Goal: Task Accomplishment & Management: Complete application form

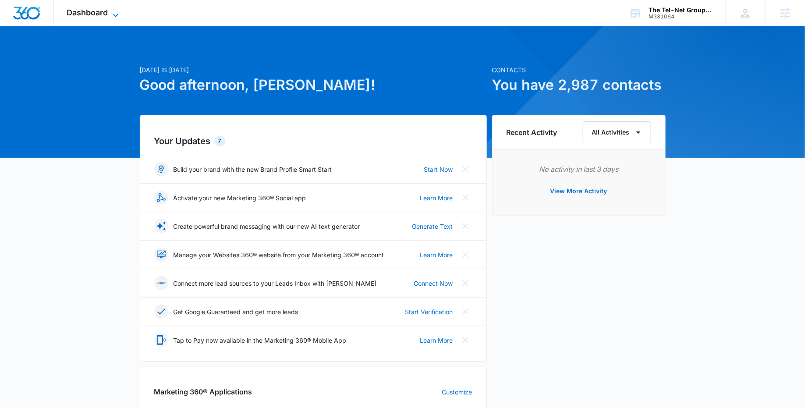
click at [110, 9] on div "Dashboard Apps Reputation Websites Forms CRM Email Social Payments POS Content …" at bounding box center [94, 13] width 80 height 26
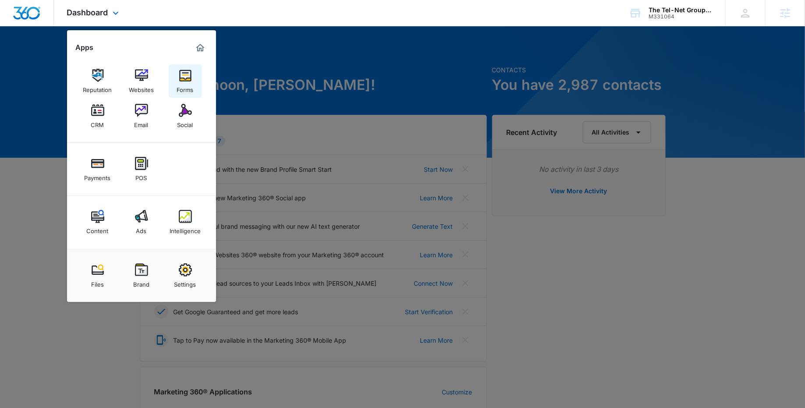
click at [189, 81] on img at bounding box center [185, 75] width 13 height 13
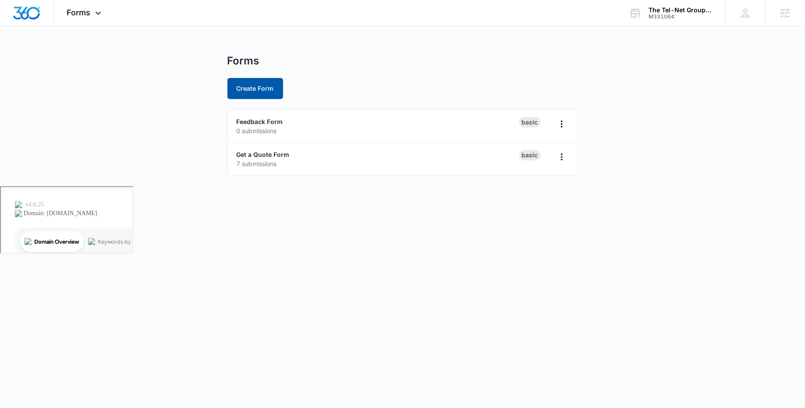
click at [254, 88] on button "Create Form" at bounding box center [256, 88] width 56 height 21
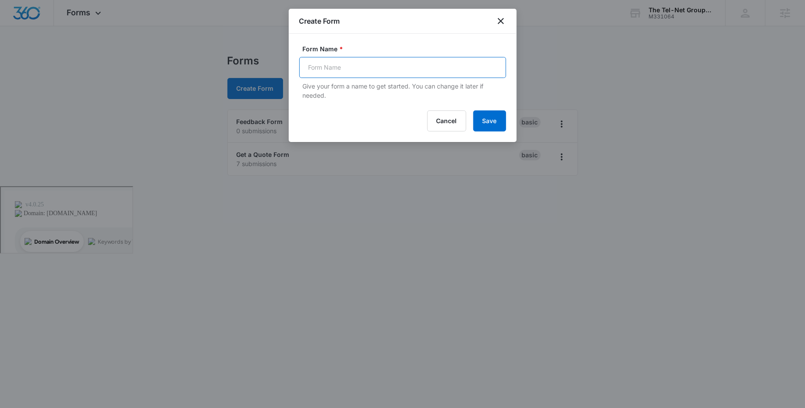
click at [333, 70] on input "Form Name *" at bounding box center [402, 67] width 207 height 21
paste input "Pre-Install Walk-Through Questionnaire"
type input "Pre-Install Walk-Through Questionnaire"
click at [495, 117] on button "Save" at bounding box center [489, 120] width 33 height 21
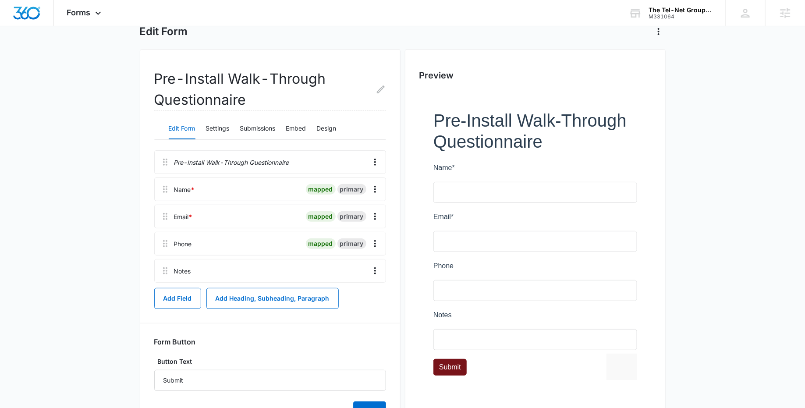
scroll to position [59, 0]
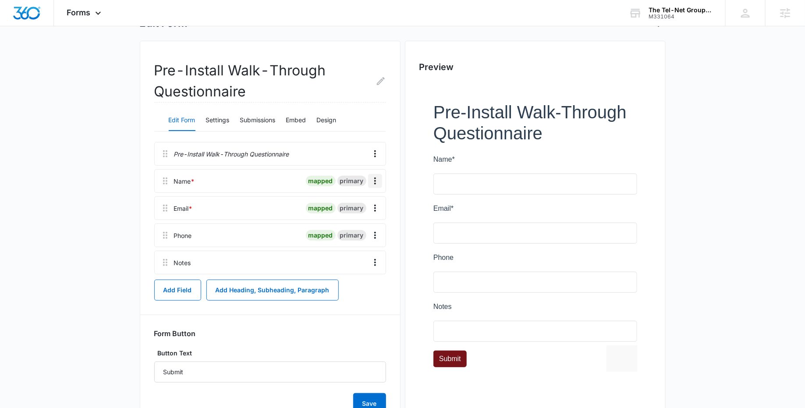
click at [377, 178] on icon "Overflow Menu" at bounding box center [375, 181] width 11 height 11
click at [356, 205] on div "Edit" at bounding box center [352, 205] width 18 height 6
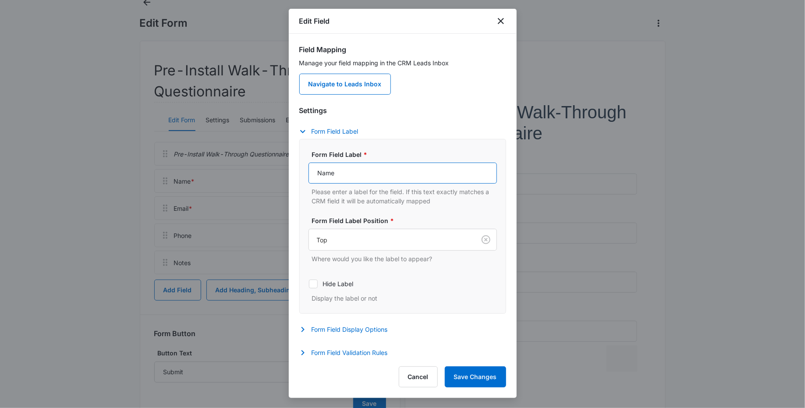
click at [317, 175] on input "Name" at bounding box center [403, 173] width 188 height 21
type input "Customer Point of Contact Name"
click at [484, 372] on button "Save Changes" at bounding box center [475, 376] width 61 height 21
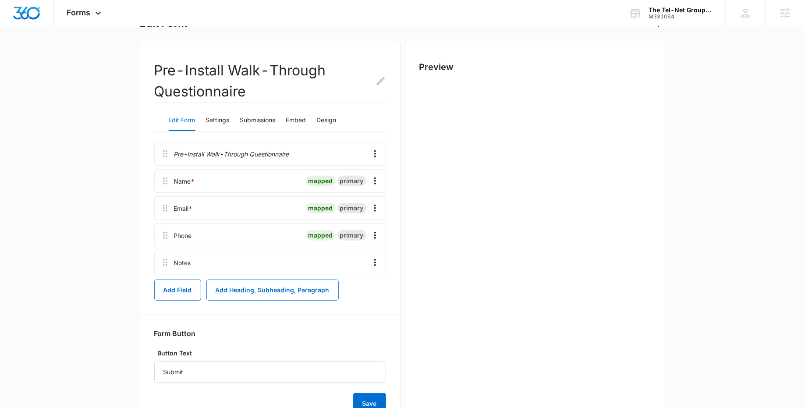
scroll to position [0, 0]
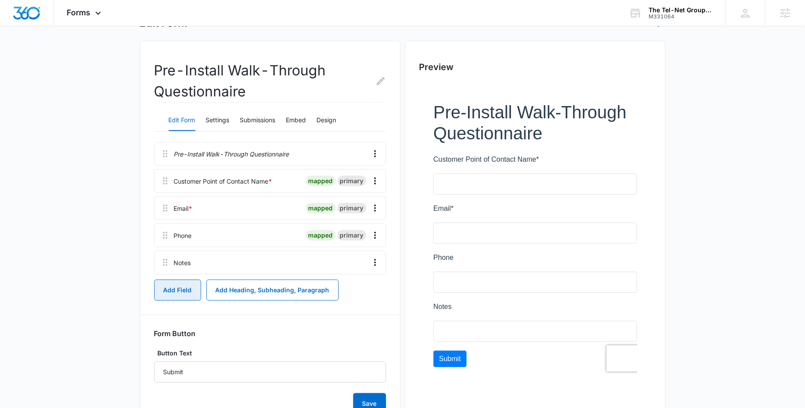
click at [191, 286] on button "Add Field" at bounding box center [177, 290] width 47 height 21
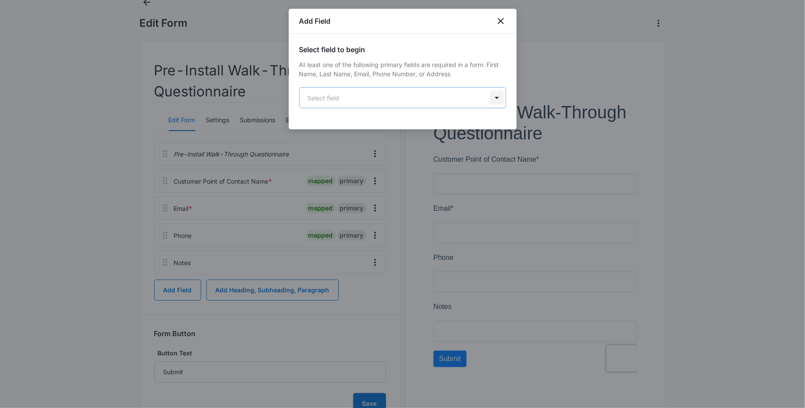
click at [497, 95] on body "Forms Apps Reputation Websites Forms CRM Email Social Payments POS Content Ads …" at bounding box center [402, 228] width 805 height 575
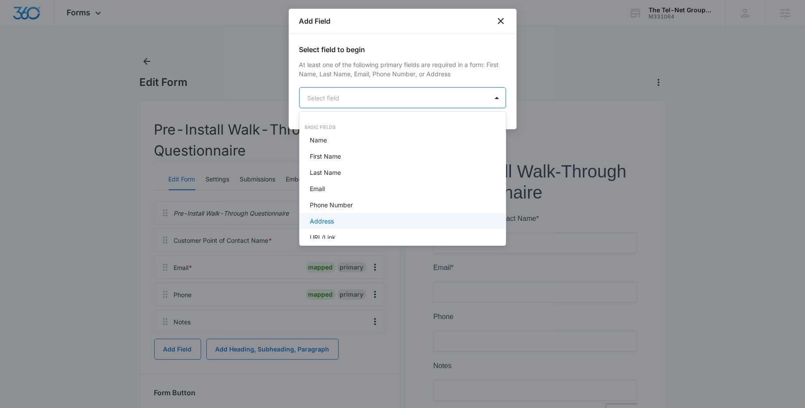
click at [420, 219] on div "Address" at bounding box center [402, 221] width 184 height 9
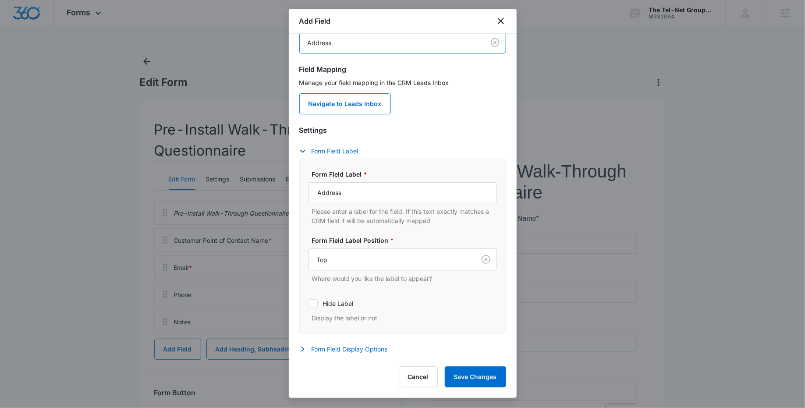
scroll to position [69, 0]
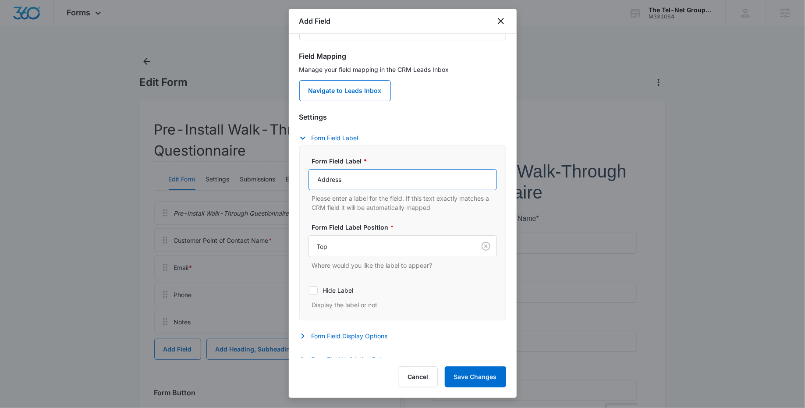
click at [329, 179] on input "Address" at bounding box center [403, 179] width 188 height 21
paste input "Installation Location Address:"
type input "Installation Location Address:"
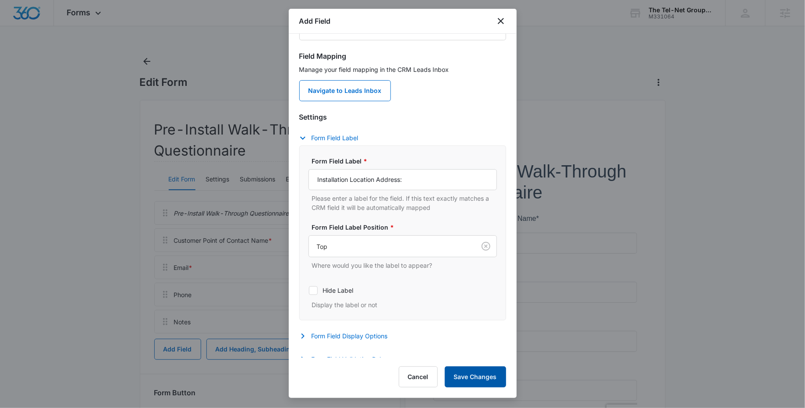
click at [484, 377] on button "Save Changes" at bounding box center [475, 376] width 61 height 21
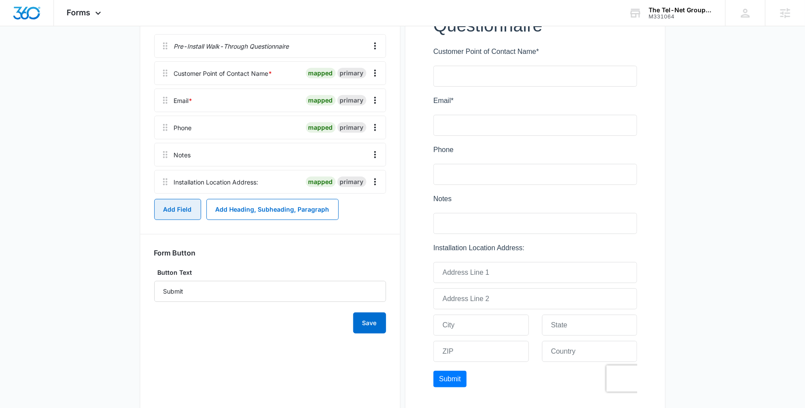
scroll to position [168, 0]
click at [376, 156] on icon "Overflow Menu" at bounding box center [375, 154] width 11 height 11
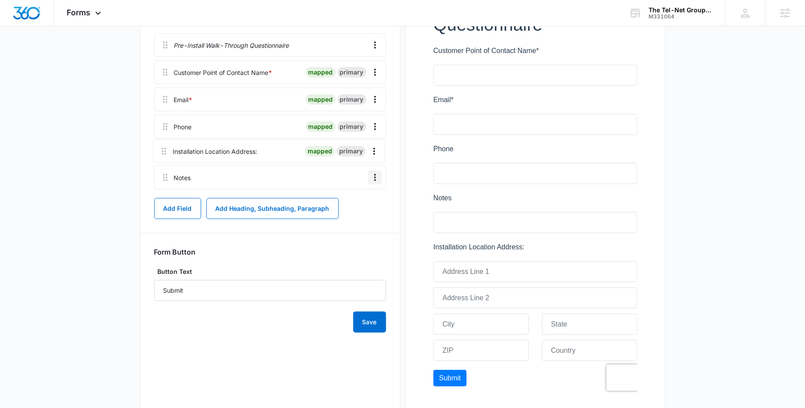
drag, startPoint x: 167, startPoint y: 181, endPoint x: 165, endPoint y: 146, distance: 35.5
click at [165, 146] on div "Pre-Install Walk-Through Questionnaire Customer Point of Contact Name * mapped …" at bounding box center [270, 113] width 232 height 160
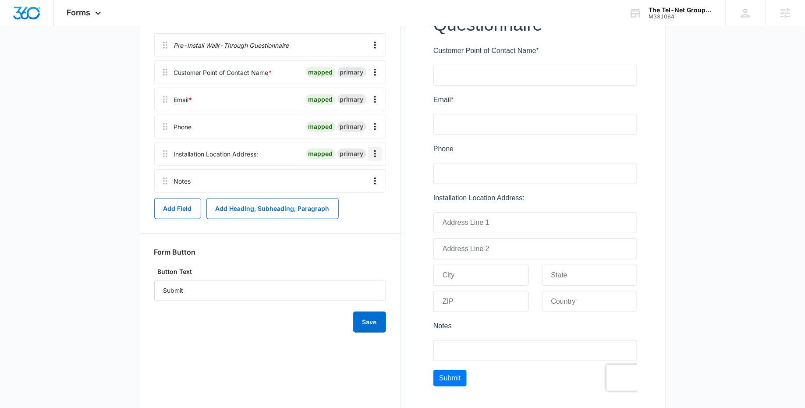
click at [377, 153] on icon "Overflow Menu" at bounding box center [375, 154] width 11 height 11
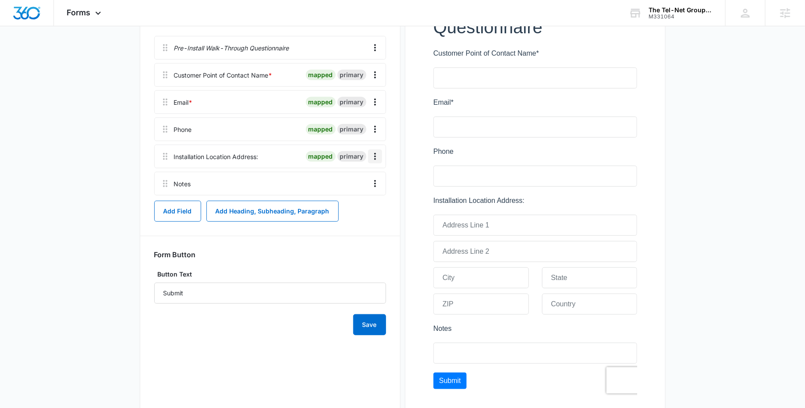
scroll to position [170, 0]
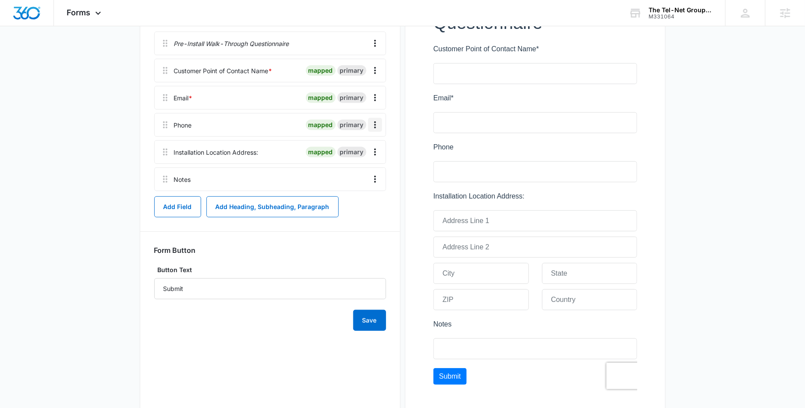
click at [374, 122] on icon "Overflow Menu" at bounding box center [375, 125] width 11 height 11
click at [365, 143] on button "Edit" at bounding box center [357, 148] width 50 height 13
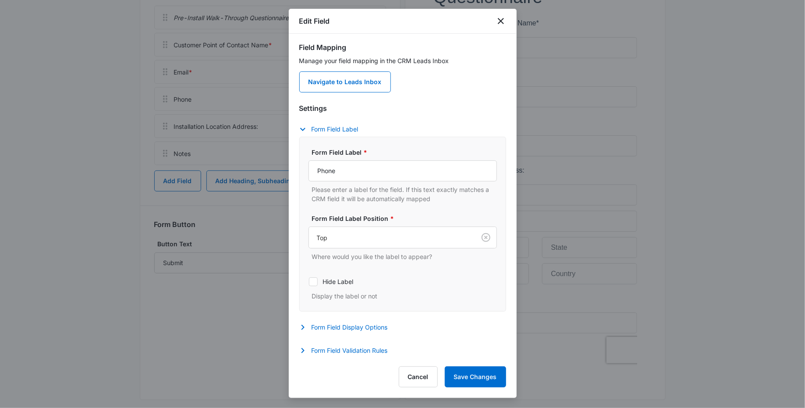
scroll to position [205, 0]
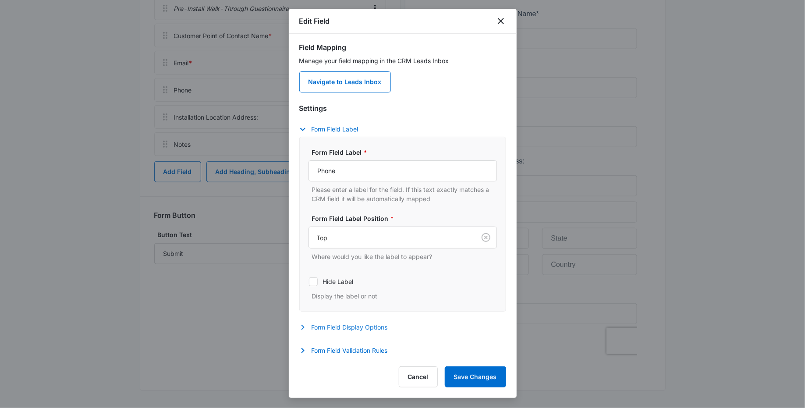
click at [316, 326] on button "Form Field Display Options" at bounding box center [347, 327] width 97 height 11
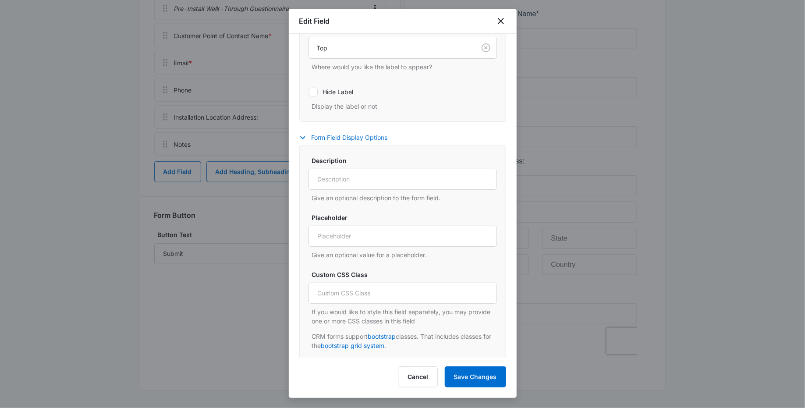
scroll to position [218, 0]
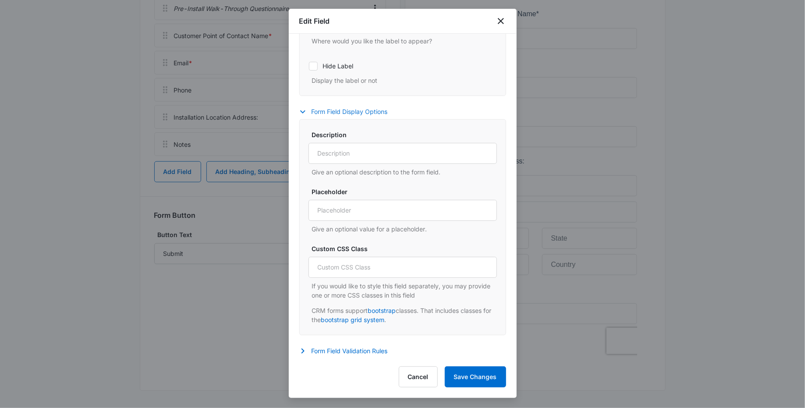
click at [305, 111] on icon "button" at bounding box center [303, 112] width 11 height 11
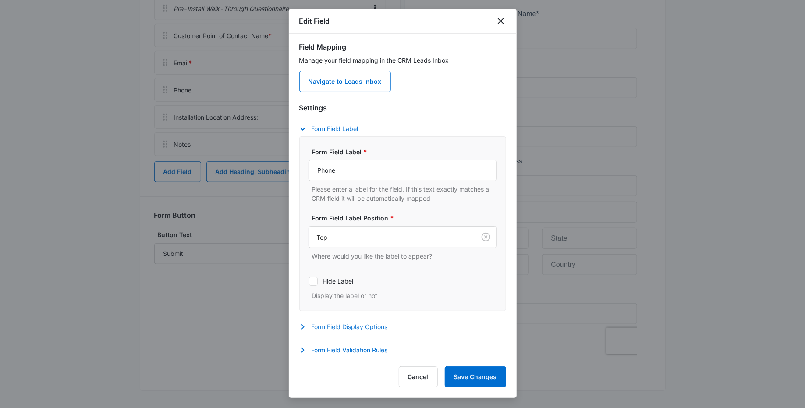
scroll to position [2, 0]
click at [323, 346] on button "Form Field Validation Rules" at bounding box center [347, 350] width 97 height 11
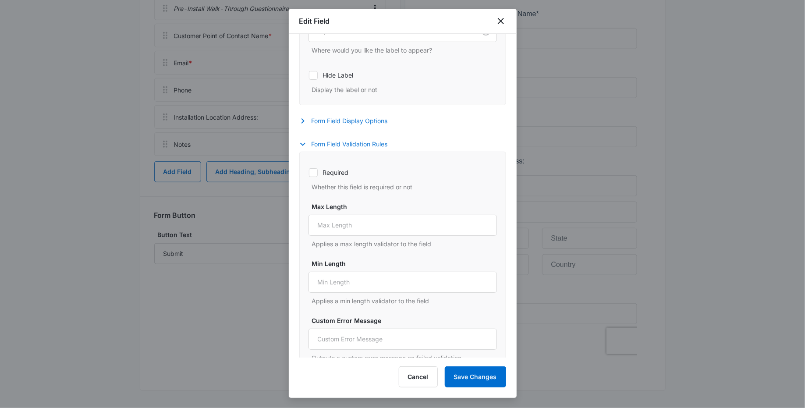
scroll to position [218, 0]
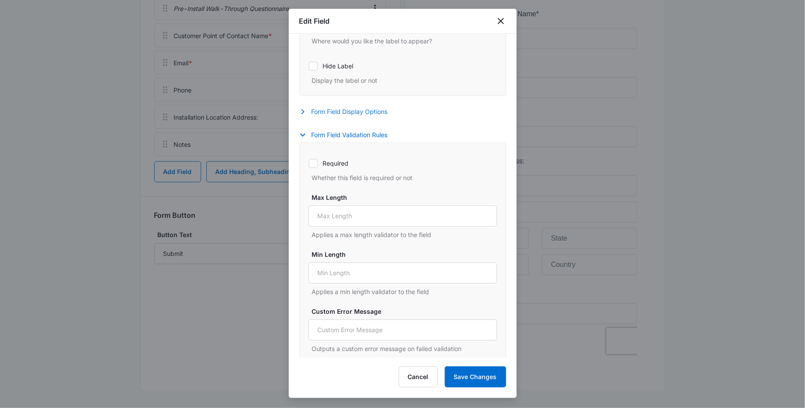
click at [314, 161] on icon at bounding box center [313, 163] width 5 height 4
click at [309, 163] on input "Required" at bounding box center [309, 163] width 0 height 0
checkbox input "true"
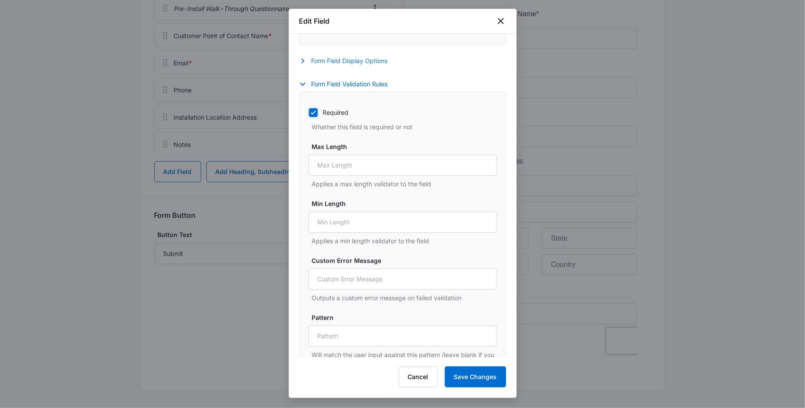
scroll to position [290, 0]
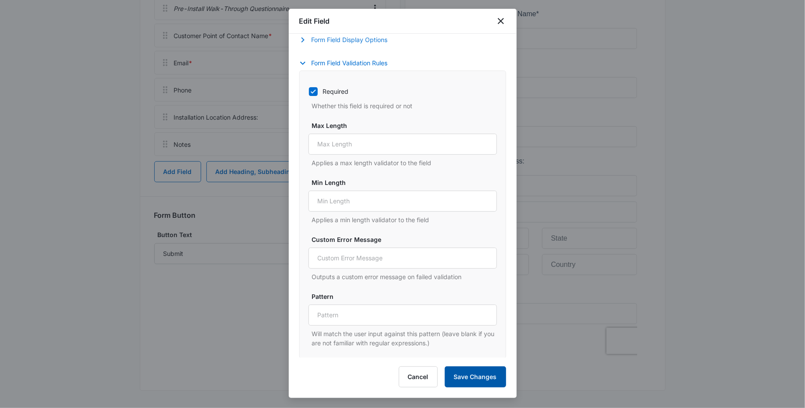
click at [479, 375] on button "Save Changes" at bounding box center [475, 376] width 61 height 21
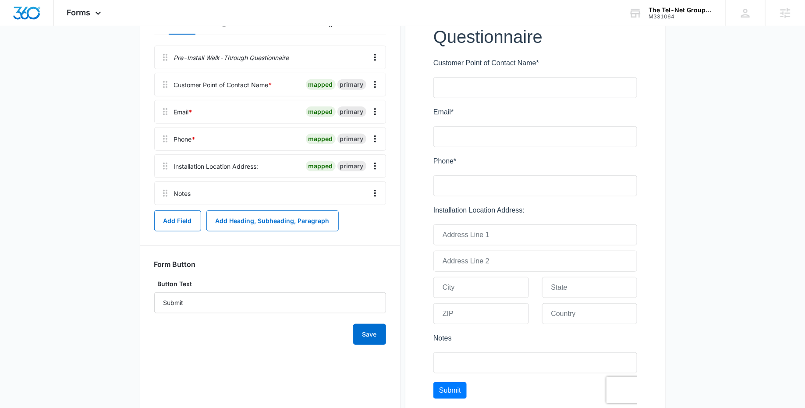
scroll to position [152, 0]
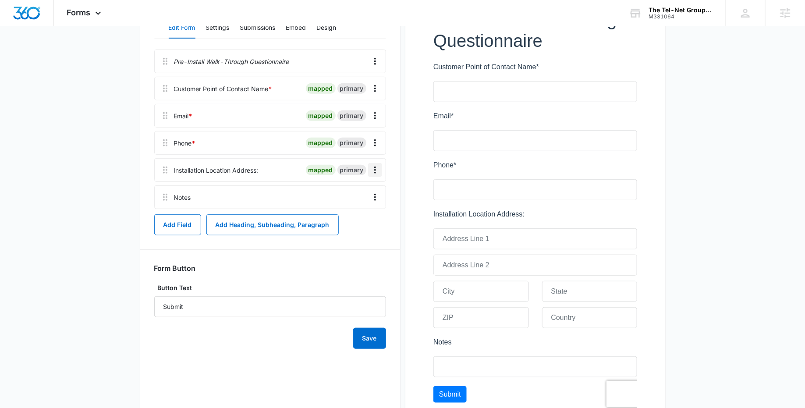
click at [373, 171] on icon "Overflow Menu" at bounding box center [375, 170] width 11 height 11
click at [359, 194] on div "Edit" at bounding box center [352, 194] width 18 height 6
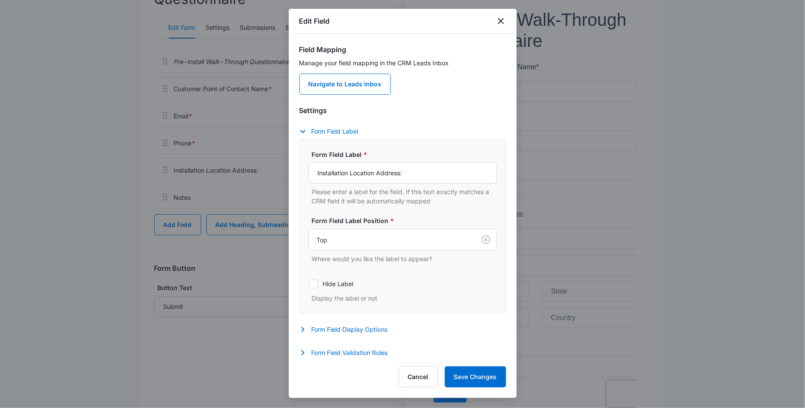
scroll to position [2, 0]
click at [361, 348] on button "Form Field Validation Rules" at bounding box center [347, 350] width 97 height 11
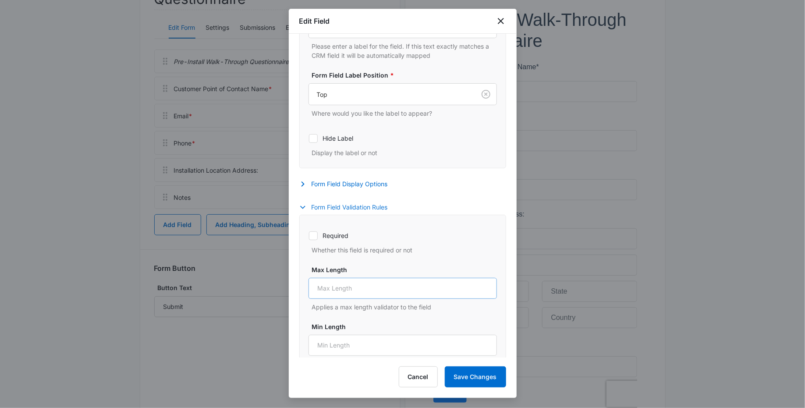
scroll to position [150, 0]
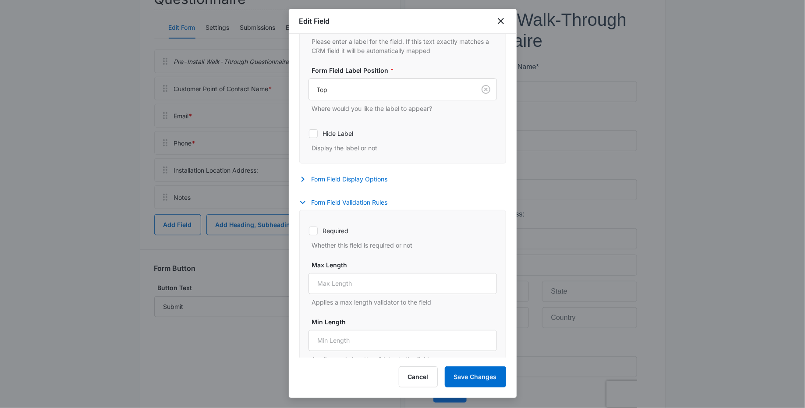
click at [316, 232] on icon at bounding box center [313, 231] width 8 height 8
click at [309, 231] on input "Required" at bounding box center [309, 231] width 0 height 0
checkbox input "true"
click at [469, 370] on button "Save Changes" at bounding box center [475, 376] width 61 height 21
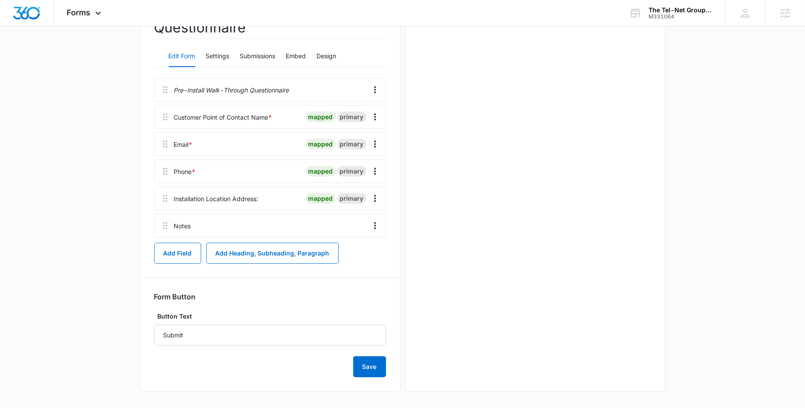
scroll to position [152, 0]
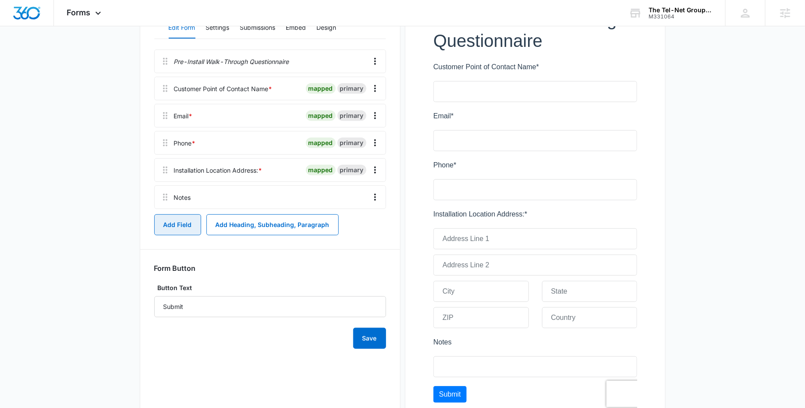
click at [185, 223] on button "Add Field" at bounding box center [177, 224] width 47 height 21
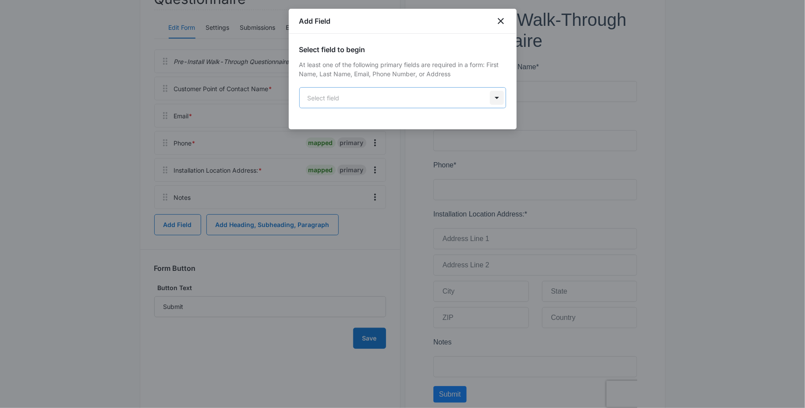
click at [496, 97] on body "Forms Apps Reputation Websites Forms CRM Email Social Payments POS Content Ads …" at bounding box center [402, 189] width 805 height 683
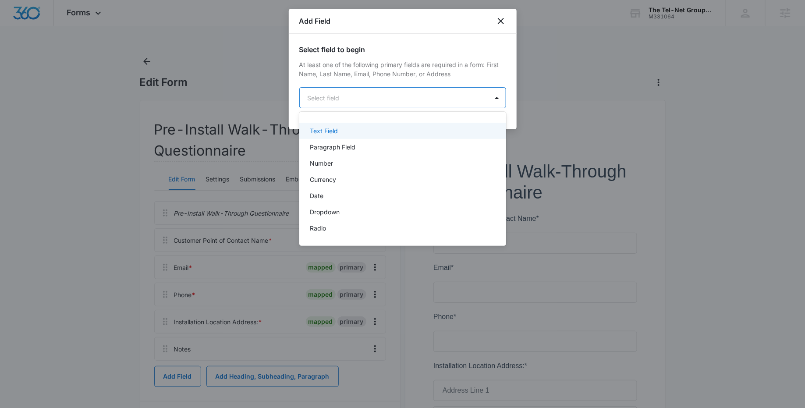
scroll to position [125, 0]
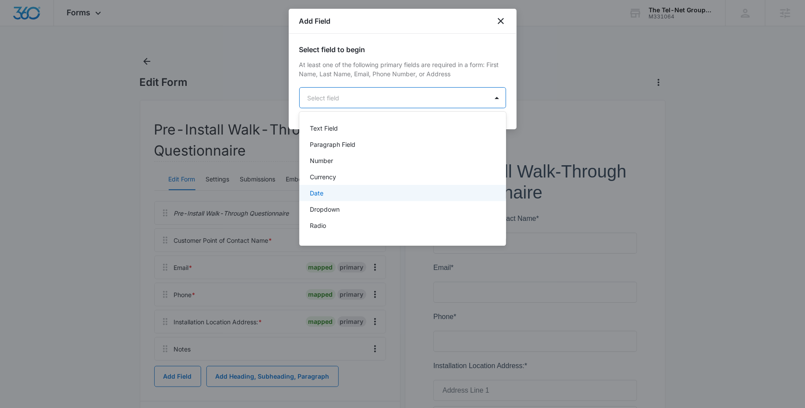
click at [384, 195] on div "Date" at bounding box center [402, 192] width 184 height 9
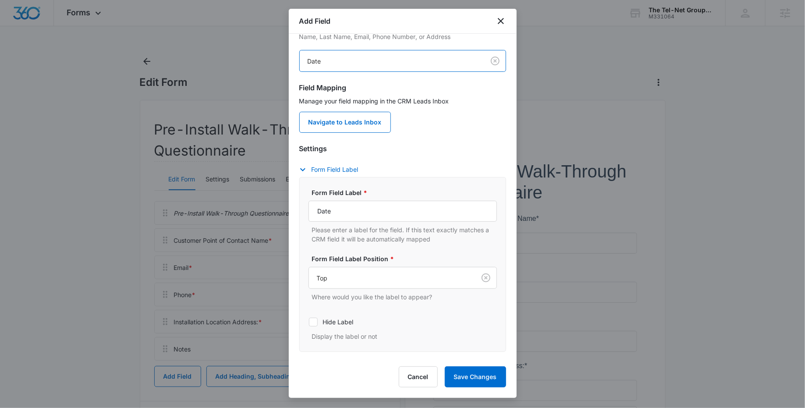
scroll to position [42, 0]
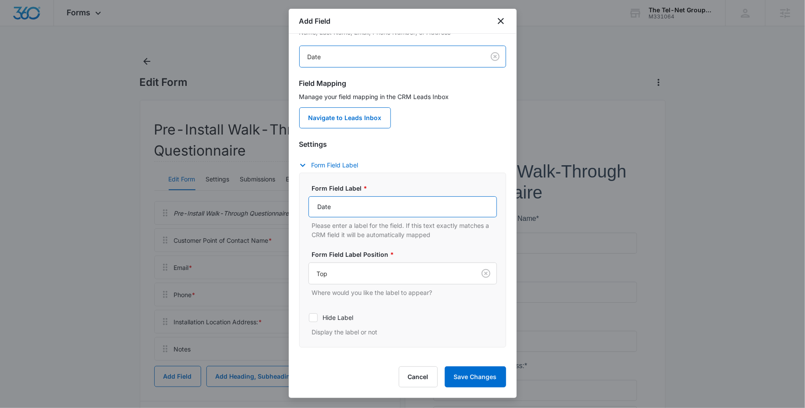
click at [334, 208] on input "Date" at bounding box center [403, 206] width 188 height 21
paste input "Survey Date:"
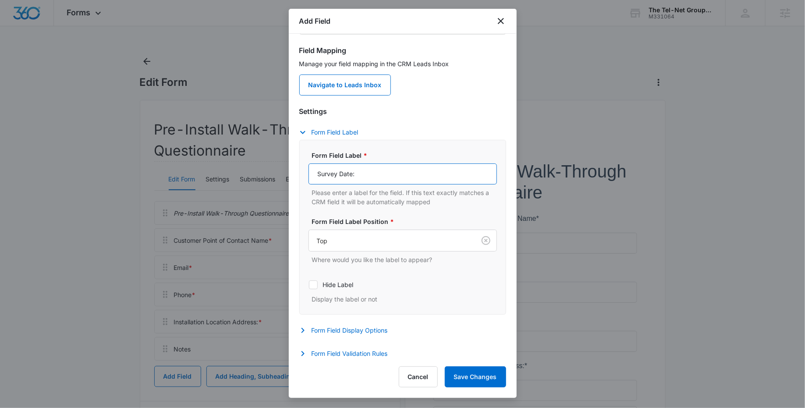
scroll to position [77, 0]
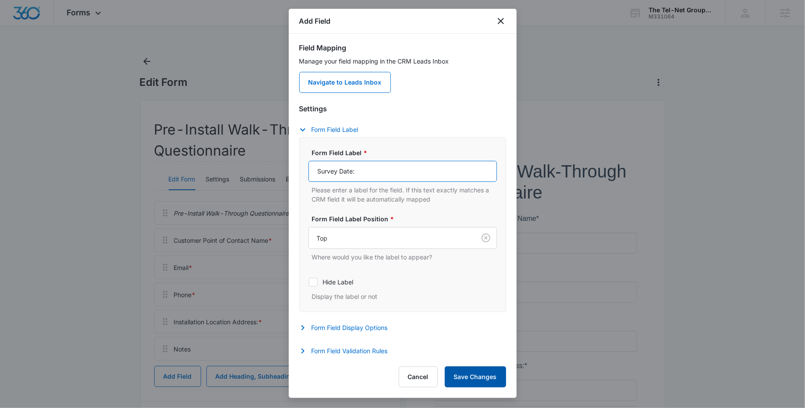
type input "Survey Date:"
click at [478, 376] on button "Save Changes" at bounding box center [475, 376] width 61 height 21
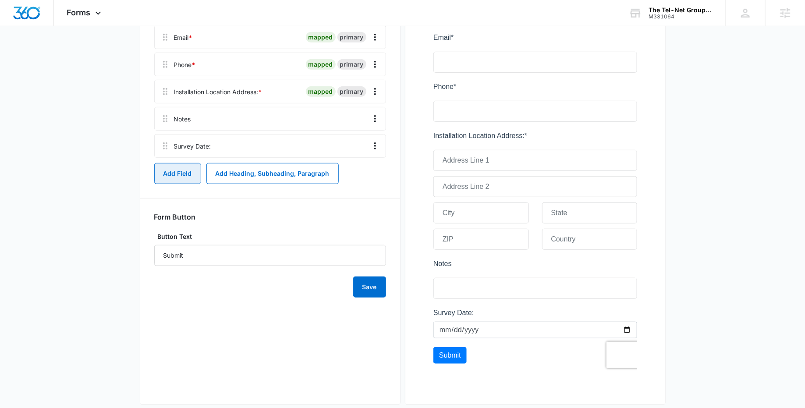
scroll to position [244, 0]
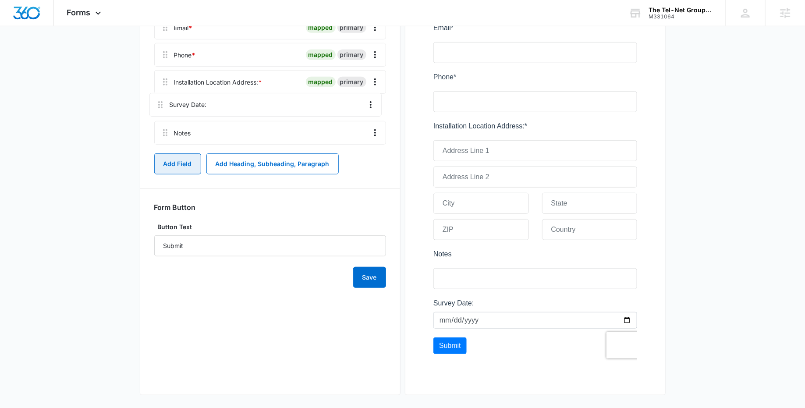
drag, startPoint x: 164, startPoint y: 132, endPoint x: 159, endPoint y: 98, distance: 34.2
click at [159, 98] on div "Pre-Install Walk-Through Questionnaire Customer Point of Contact Name * mapped …" at bounding box center [270, 54] width 232 height 187
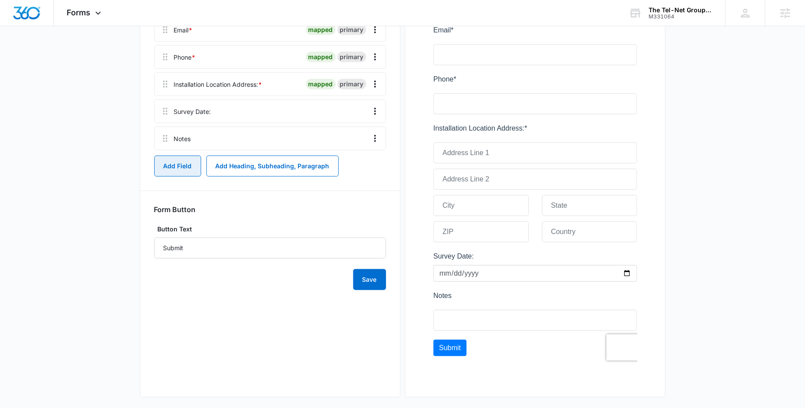
scroll to position [241, 0]
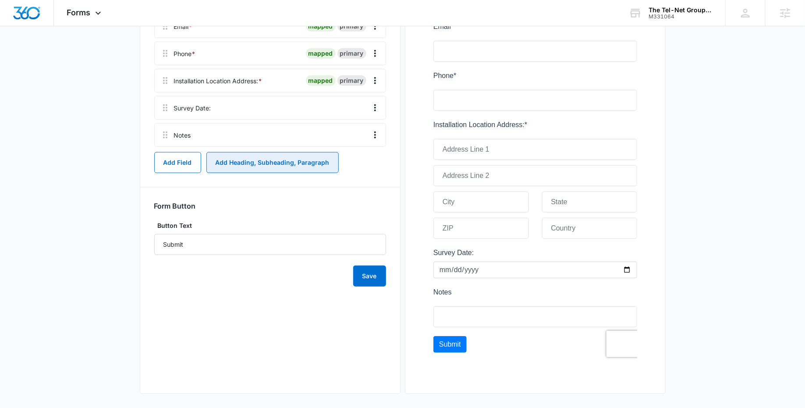
click at [264, 160] on button "Add Heading, Subheading, Paragraph" at bounding box center [272, 162] width 132 height 21
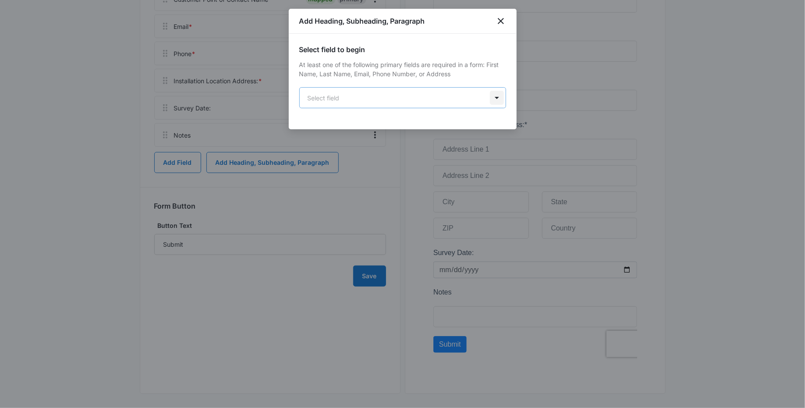
click at [498, 100] on body "Forms Apps Reputation Websites Forms CRM Email Social Payments POS Content Ads …" at bounding box center [402, 120] width 805 height 722
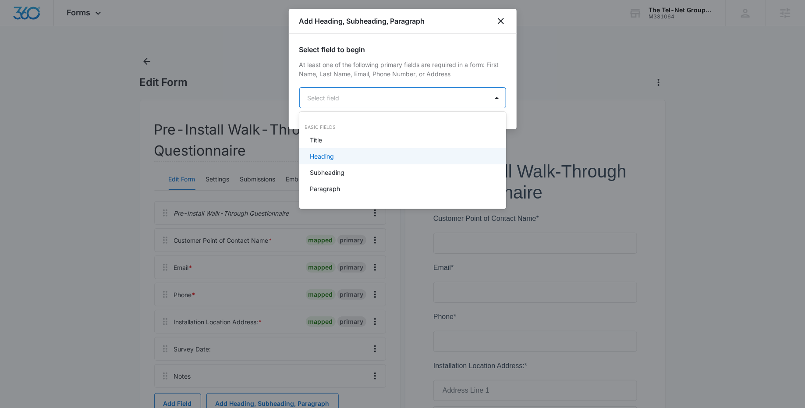
click at [443, 155] on div "Heading" at bounding box center [402, 156] width 184 height 9
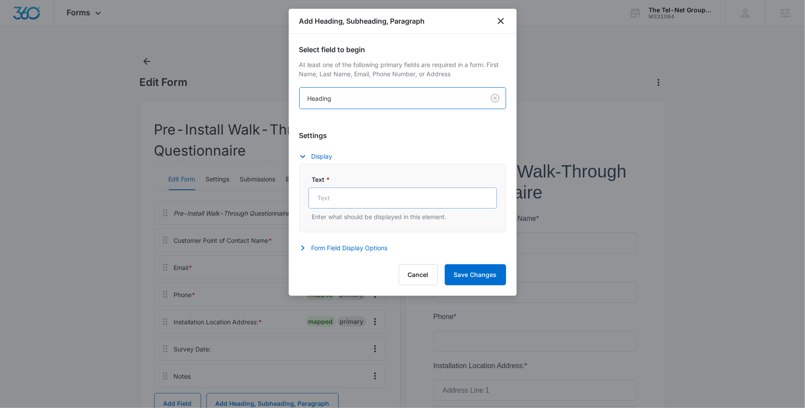
click at [349, 198] on input "Text *" at bounding box center [403, 198] width 188 height 21
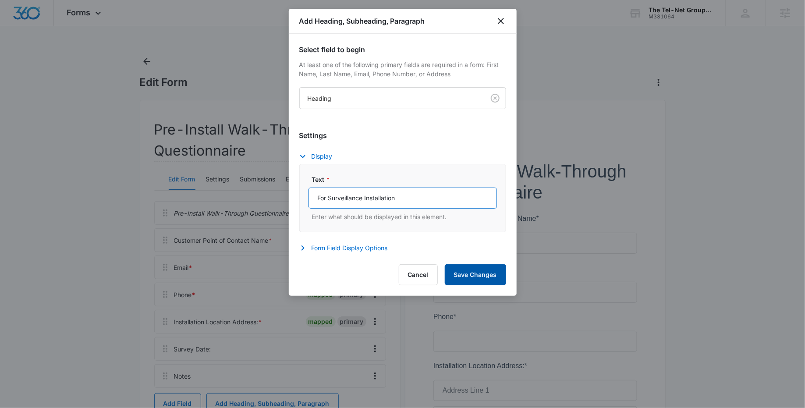
type input "For Surveillance Installation"
click at [484, 277] on button "Save Changes" at bounding box center [475, 274] width 61 height 21
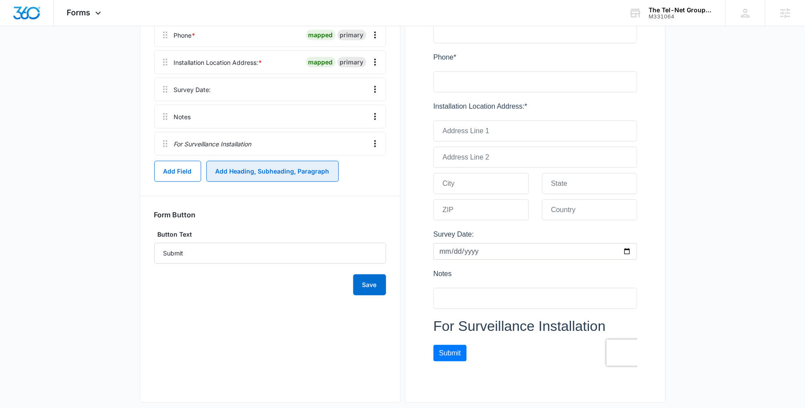
scroll to position [249, 0]
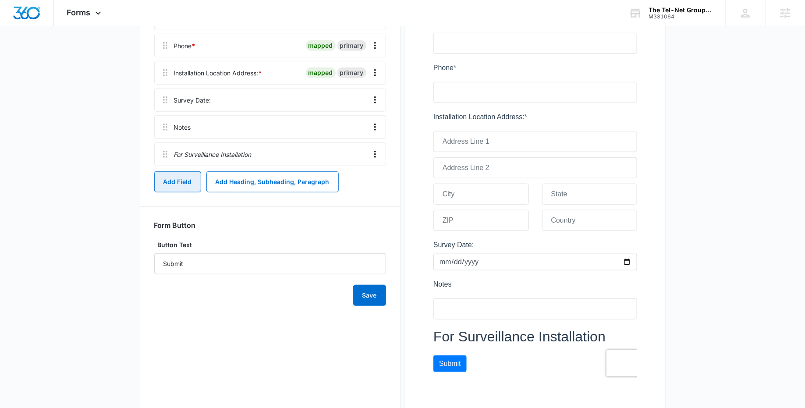
click at [195, 178] on button "Add Field" at bounding box center [177, 181] width 47 height 21
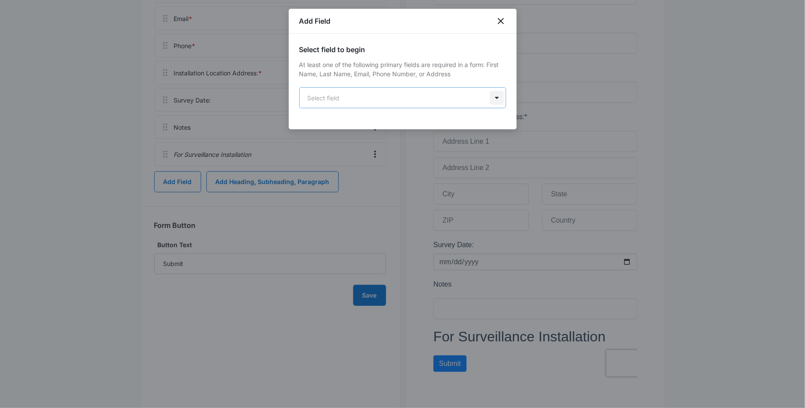
click at [492, 101] on body "Forms Apps Reputation Websites Forms CRM Email Social Payments POS Content Ads …" at bounding box center [402, 126] width 805 height 750
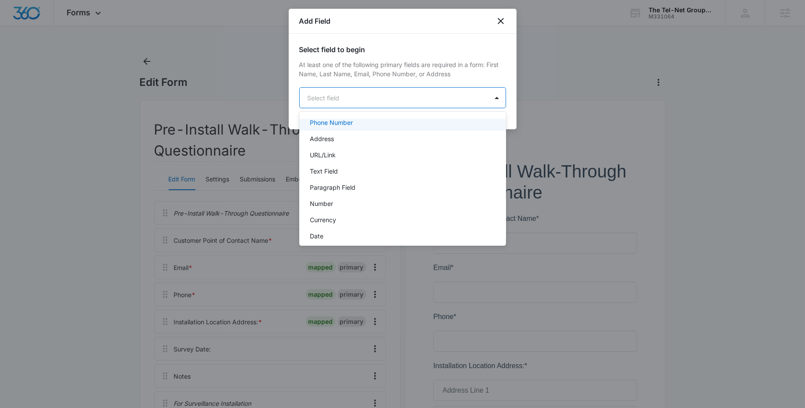
scroll to position [93, 0]
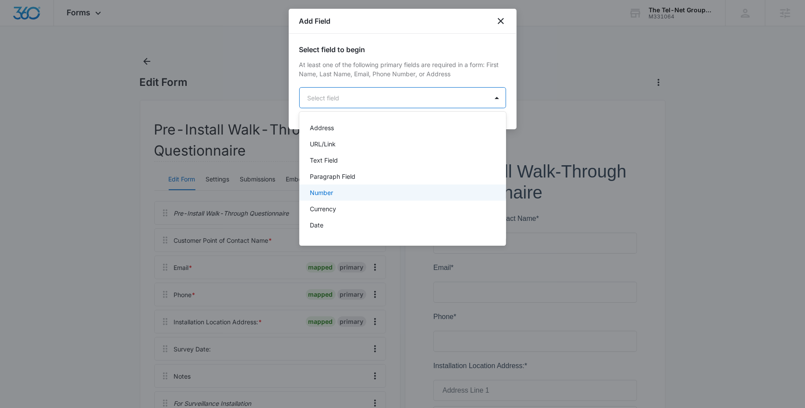
click at [379, 192] on div "Number" at bounding box center [402, 192] width 184 height 9
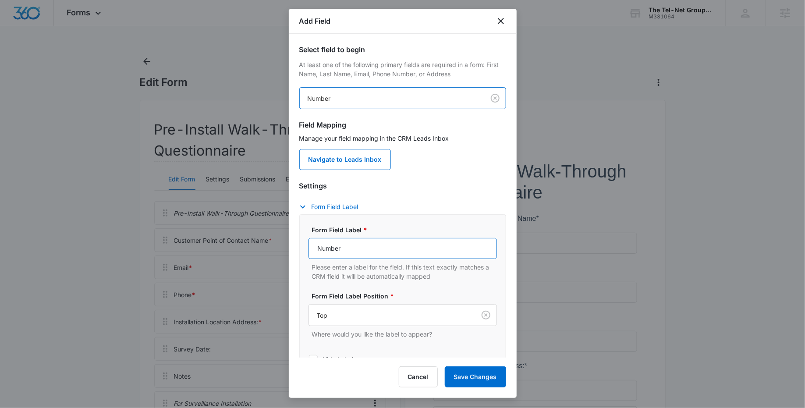
click at [356, 242] on input "Number" at bounding box center [403, 248] width 188 height 21
paste input "How many cameras are to be installed?"
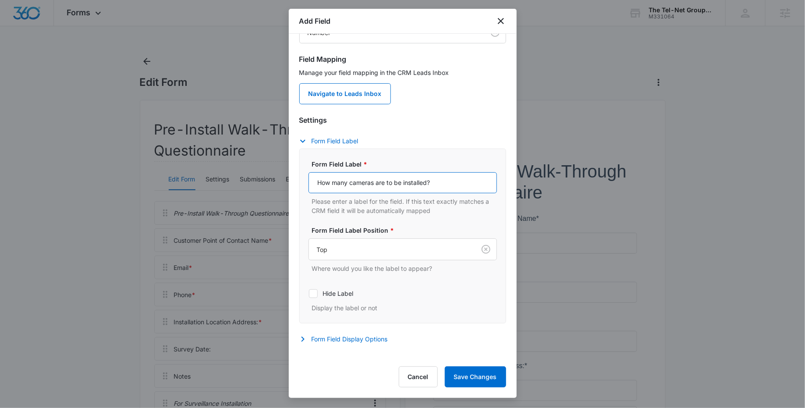
scroll to position [77, 0]
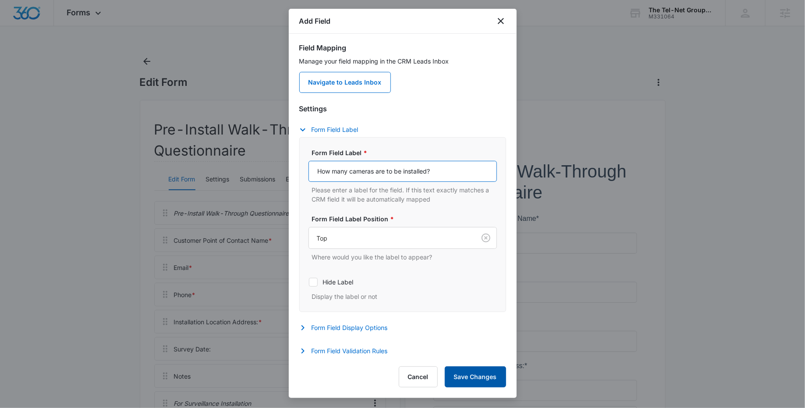
type input "How many cameras are to be installed?"
click at [481, 372] on button "Save Changes" at bounding box center [475, 376] width 61 height 21
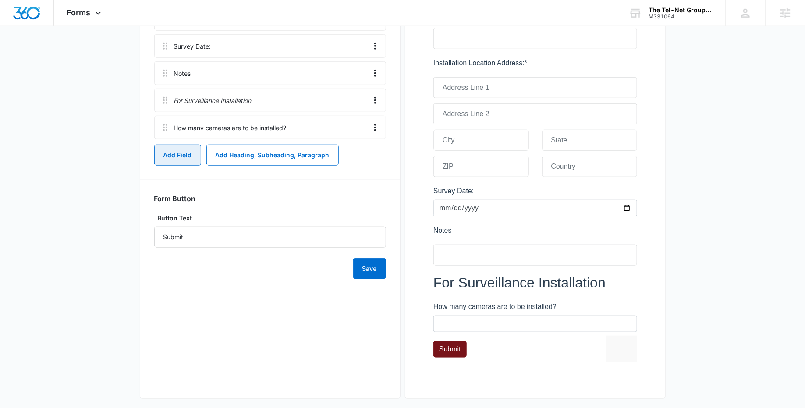
scroll to position [311, 0]
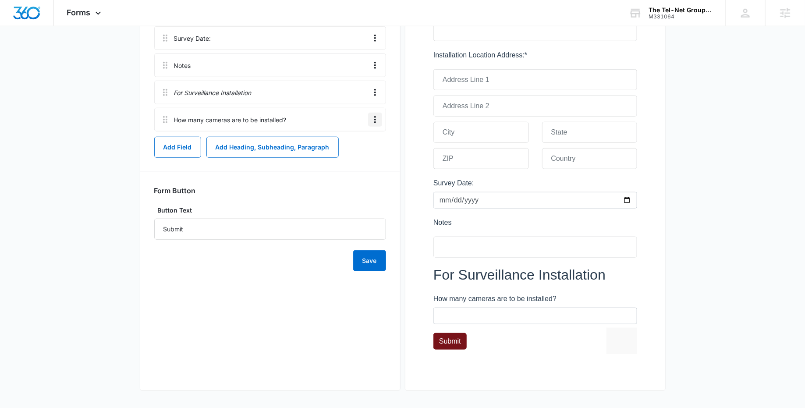
click at [376, 119] on icon "Overflow Menu" at bounding box center [375, 119] width 2 height 7
click at [361, 141] on div "Edit" at bounding box center [352, 144] width 18 height 6
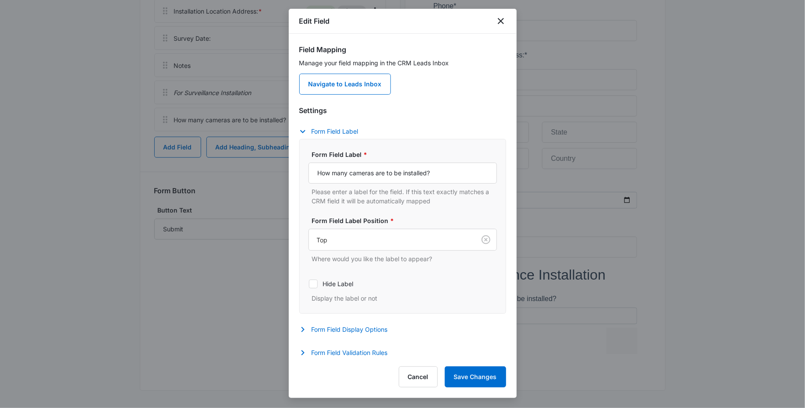
scroll to position [2, 0]
click at [339, 327] on button "Form Field Display Options" at bounding box center [347, 327] width 97 height 11
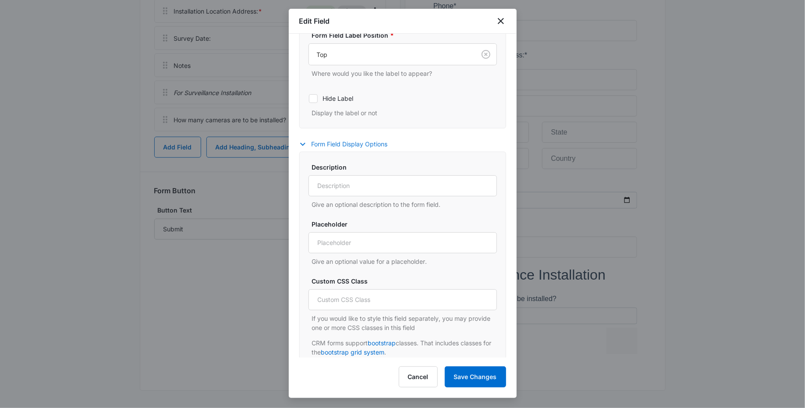
scroll to position [191, 0]
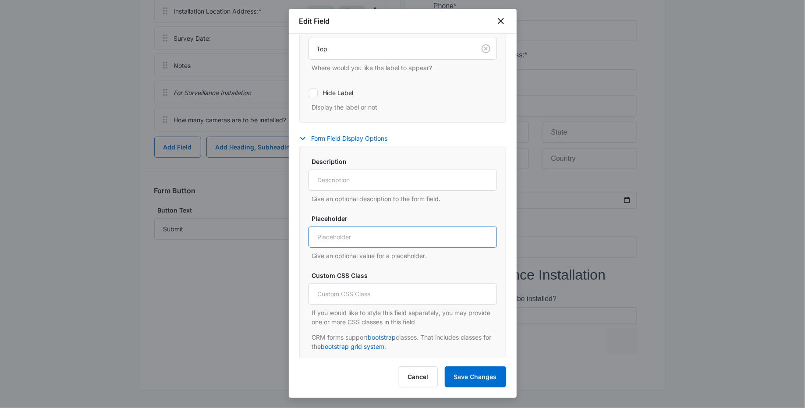
click at [356, 235] on input "Placeholder" at bounding box center [403, 237] width 188 height 21
type input "Ex: 23"
click at [480, 381] on button "Save Changes" at bounding box center [475, 376] width 61 height 21
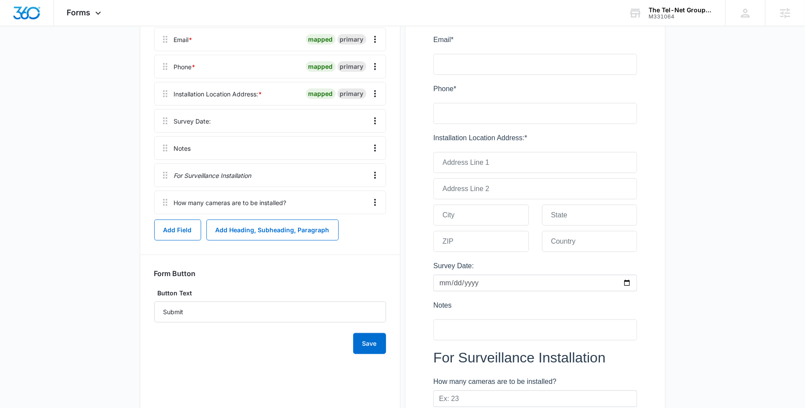
scroll to position [229, 0]
click at [260, 221] on button "Add Heading, Subheading, Paragraph" at bounding box center [272, 229] width 132 height 21
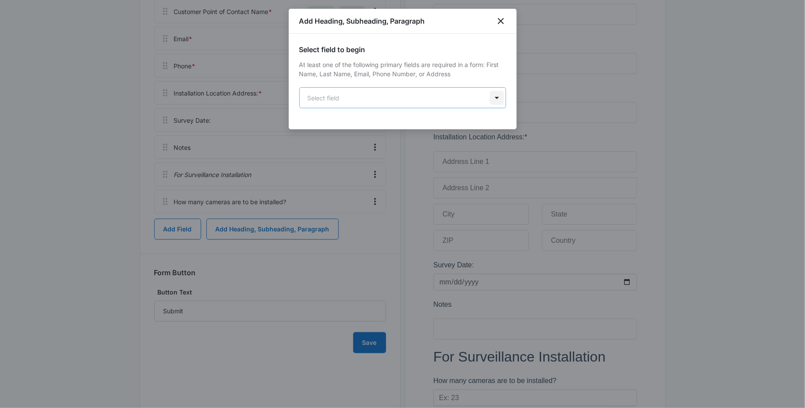
click at [498, 99] on body "Forms Apps Reputation Websites Forms CRM Email Social Payments POS Content Ads …" at bounding box center [402, 165] width 805 height 789
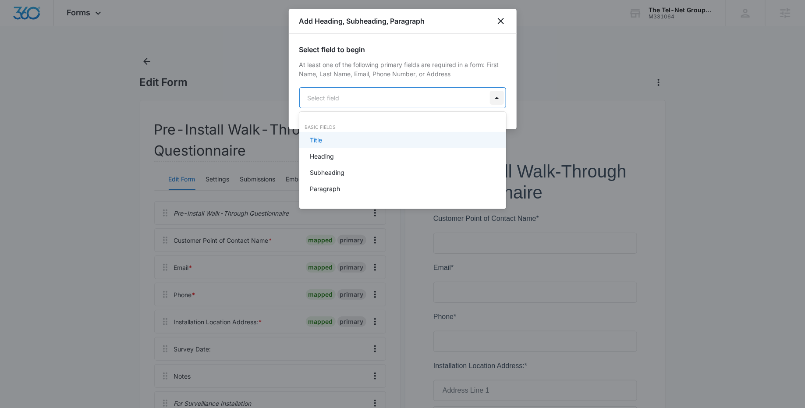
scroll to position [0, 0]
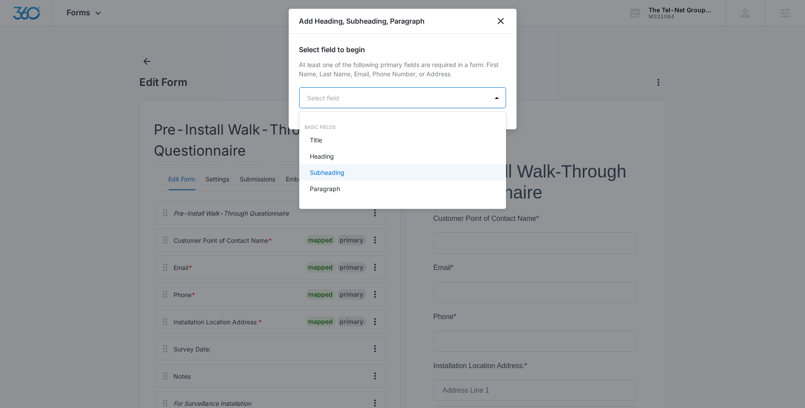
click at [418, 170] on div "Subheading" at bounding box center [402, 172] width 184 height 9
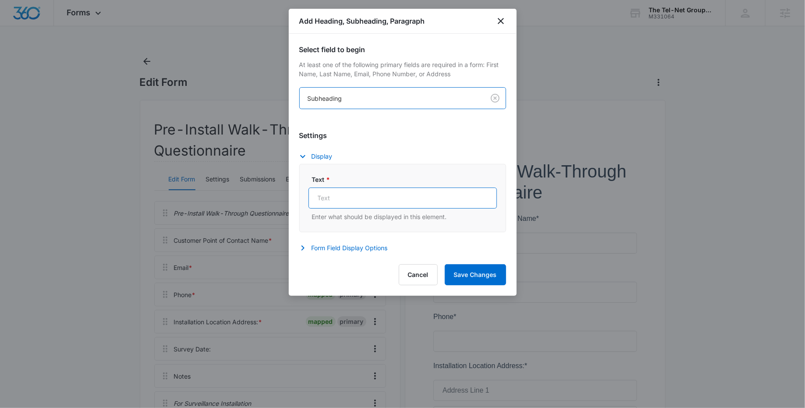
click at [363, 197] on input "Text *" at bounding box center [403, 198] width 188 height 21
paste input "Camera details:"
click at [345, 197] on input "Camera details:" at bounding box center [403, 198] width 188 height 21
type input "Camera Details:"
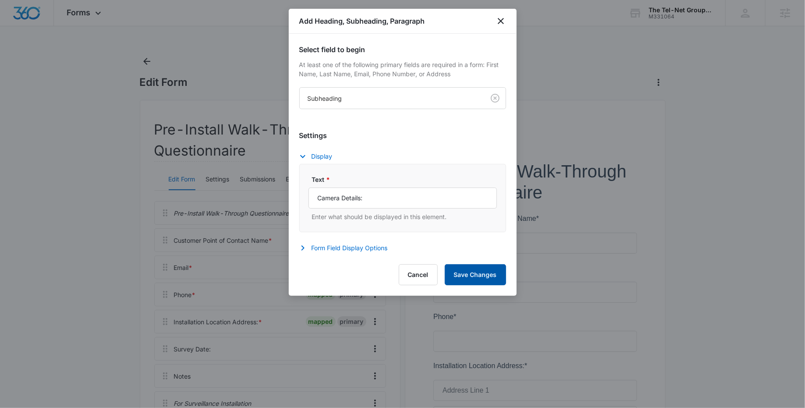
click at [487, 272] on button "Save Changes" at bounding box center [475, 274] width 61 height 21
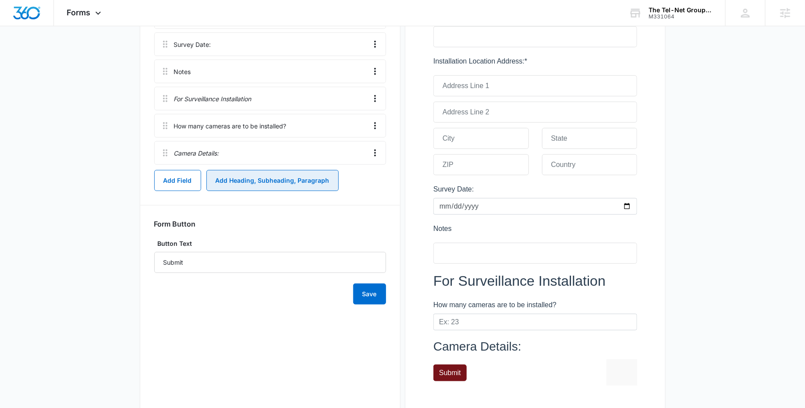
scroll to position [299, 0]
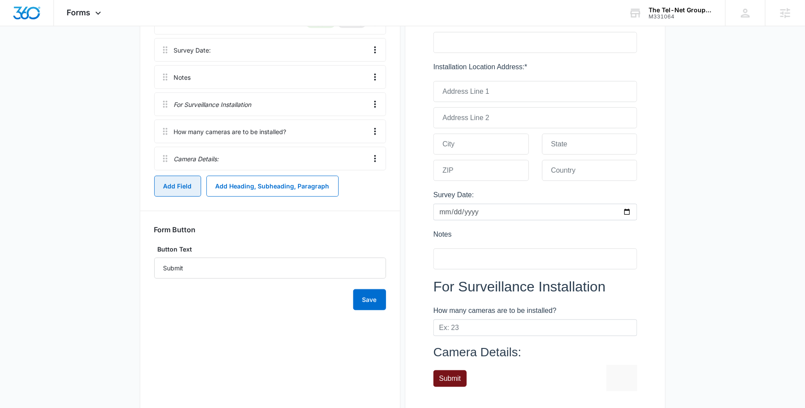
click at [177, 190] on button "Add Field" at bounding box center [177, 186] width 47 height 21
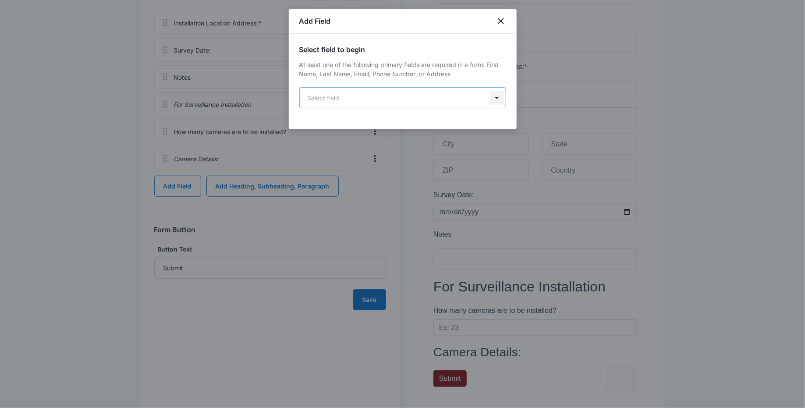
click at [498, 94] on body "Forms Apps Reputation Websites Forms CRM Email Social Payments POS Content Ads …" at bounding box center [402, 108] width 805 height 814
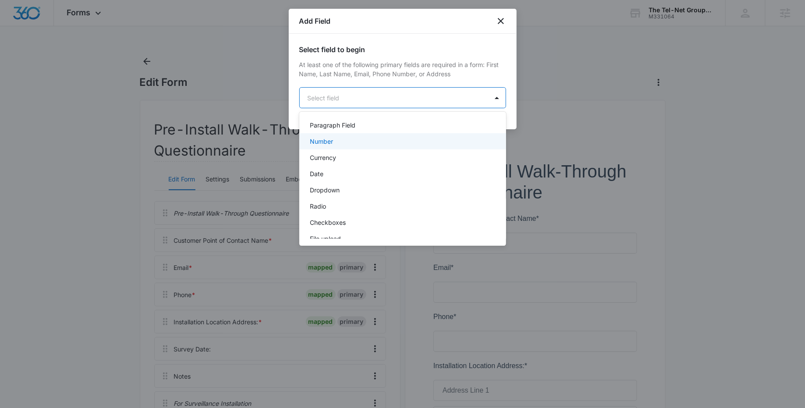
scroll to position [144, 0]
click at [380, 146] on div "Number" at bounding box center [402, 142] width 184 height 9
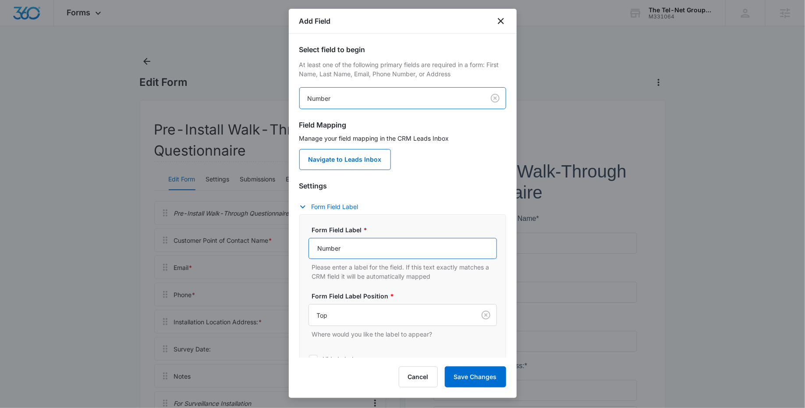
click at [332, 249] on input "Number" at bounding box center [403, 248] width 188 height 21
paste input "Camera details:"
click at [337, 250] on input "NumCamera details:ber" at bounding box center [403, 248] width 188 height 21
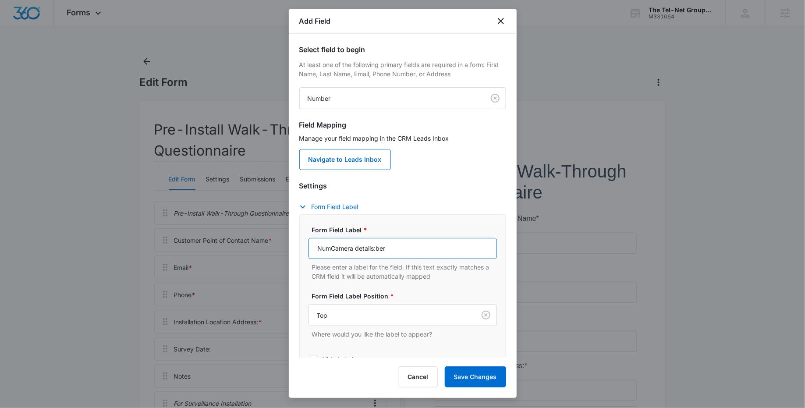
click at [337, 250] on input "NumCamera details:ber" at bounding box center [403, 248] width 188 height 21
paste input "Camera details:"
type input "N"
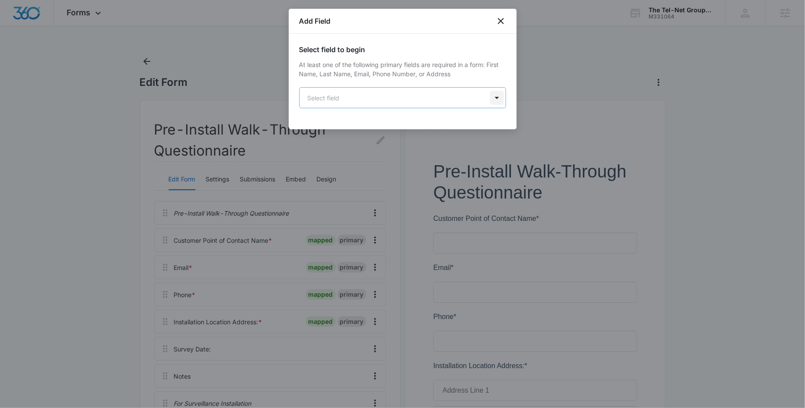
click at [496, 101] on body "Forms Apps Reputation Websites Forms CRM Email Social Payments POS Content Ads …" at bounding box center [402, 407] width 805 height 814
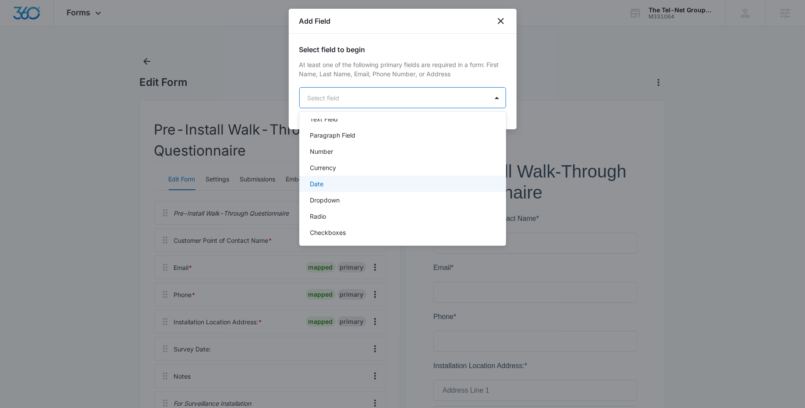
scroll to position [137, 0]
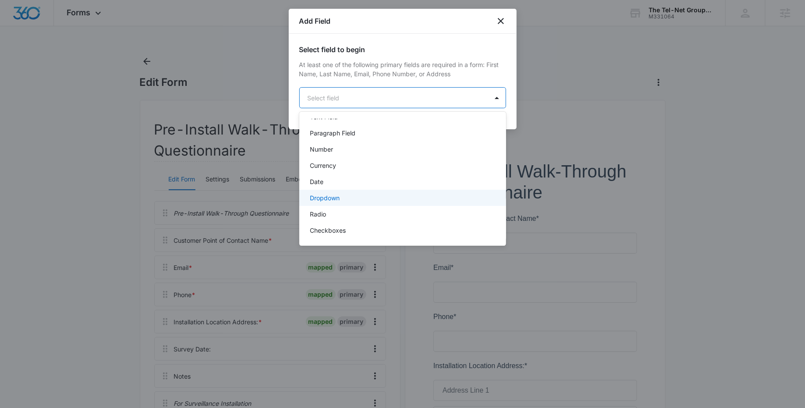
click at [403, 200] on div "Dropdown" at bounding box center [402, 197] width 184 height 9
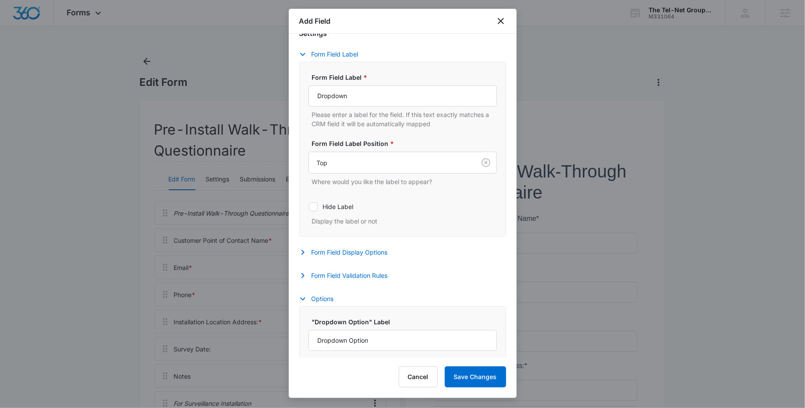
scroll to position [0, 0]
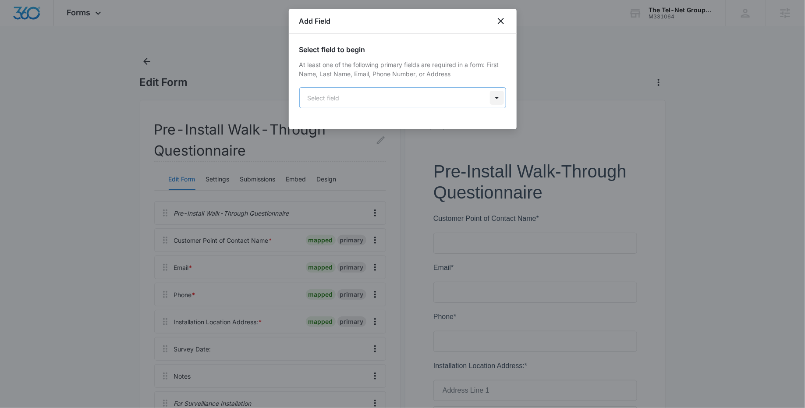
click at [499, 98] on body "Forms Apps Reputation Websites Forms CRM Email Social Payments POS Content Ads …" at bounding box center [402, 407] width 805 height 814
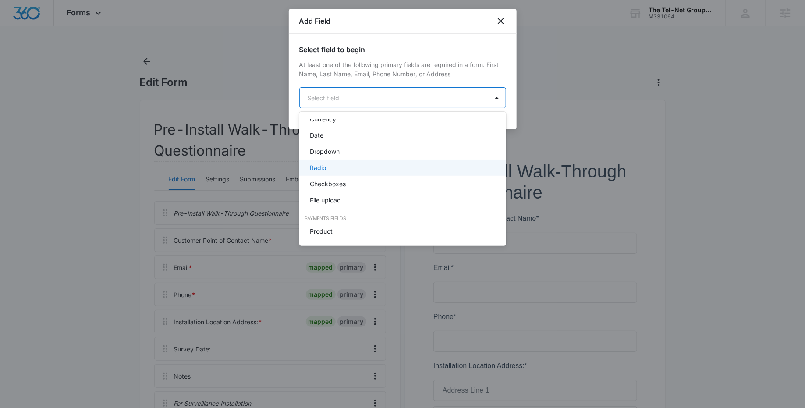
scroll to position [184, 0]
click at [385, 173] on div "Radio" at bounding box center [402, 167] width 207 height 16
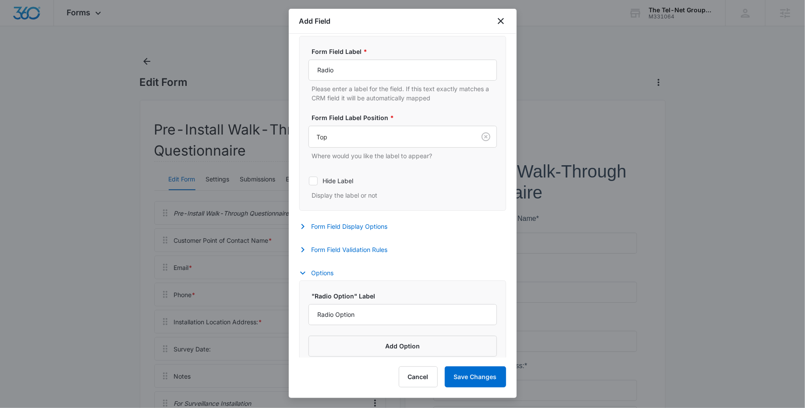
scroll to position [211, 0]
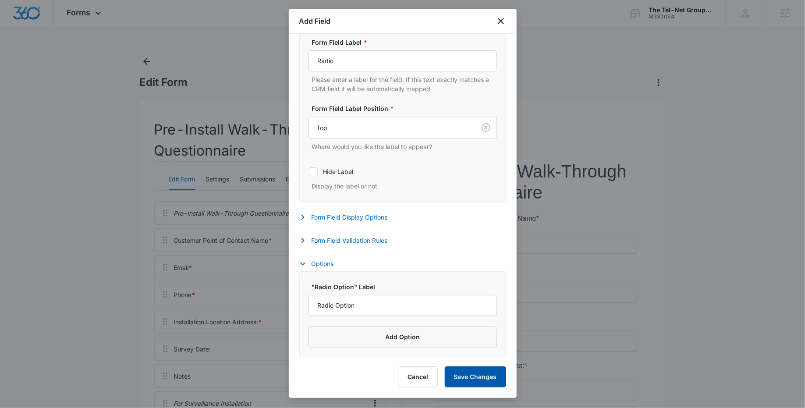
click at [479, 374] on button "Save Changes" at bounding box center [475, 376] width 61 height 21
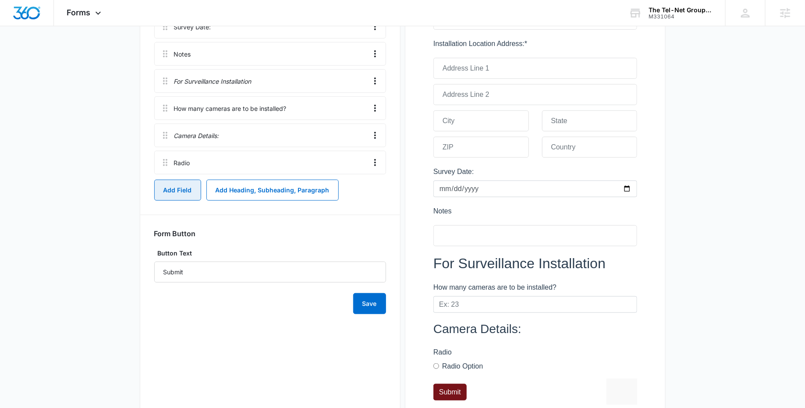
scroll to position [318, 0]
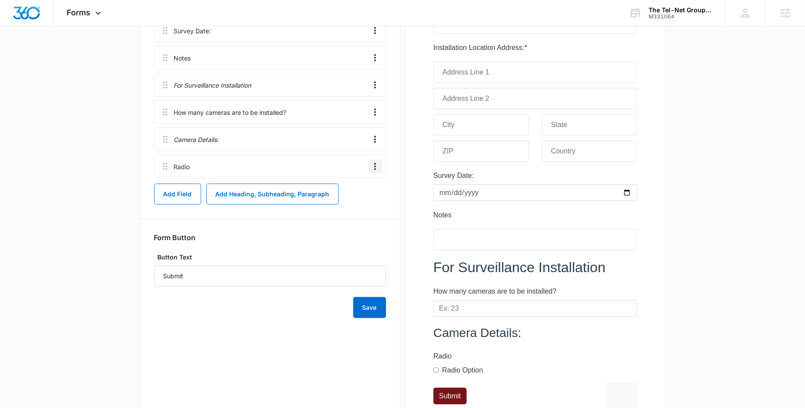
click at [377, 168] on icon "Overflow Menu" at bounding box center [375, 166] width 11 height 11
click at [363, 206] on button "Delete" at bounding box center [357, 203] width 50 height 13
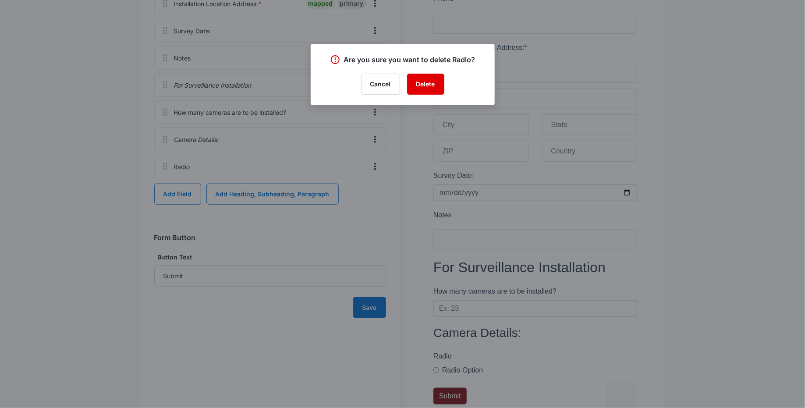
click at [430, 82] on button "Delete" at bounding box center [425, 84] width 37 height 21
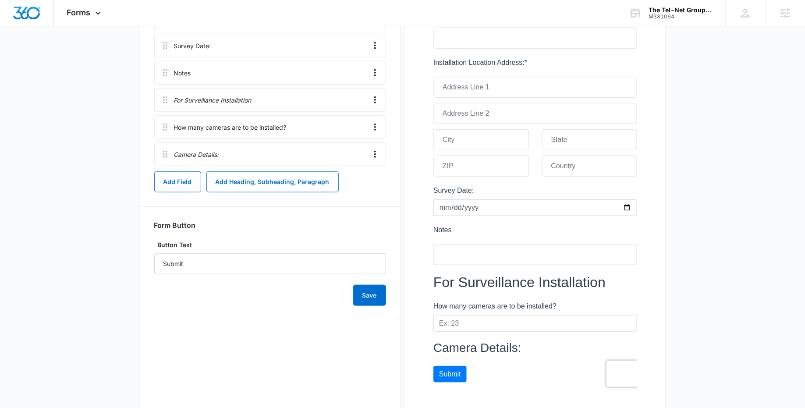
scroll to position [303, 0]
click at [174, 172] on button "Add Field" at bounding box center [177, 182] width 47 height 21
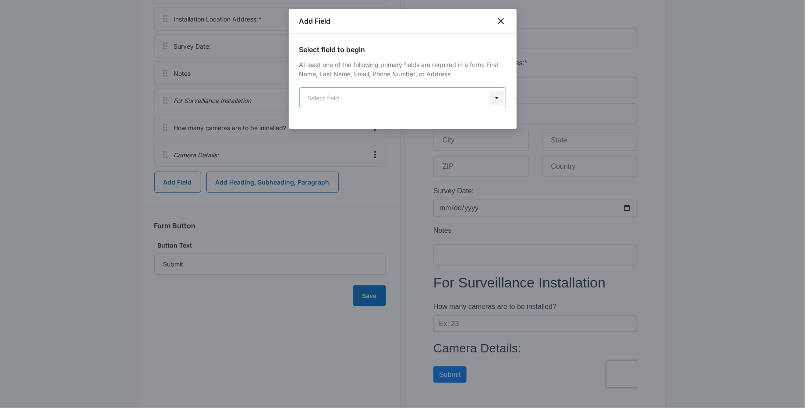
scroll to position [0, 0]
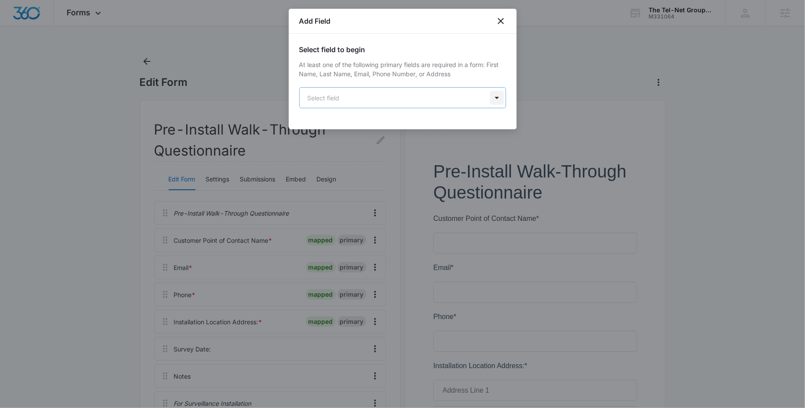
click at [497, 99] on body "Forms Apps Reputation Websites Forms CRM Email Social Payments POS Content Ads …" at bounding box center [402, 407] width 805 height 814
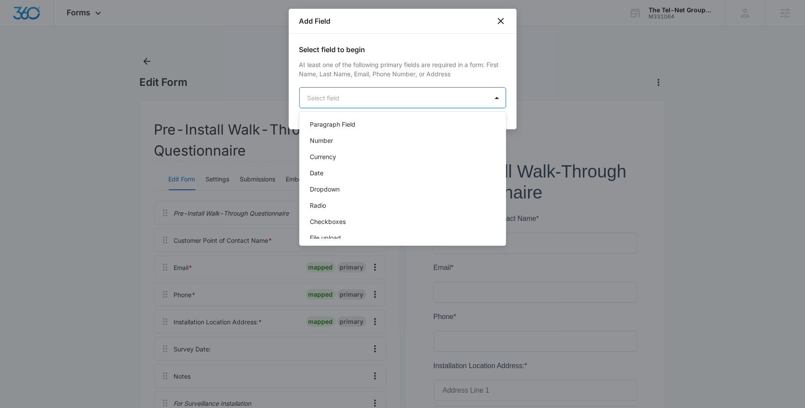
scroll to position [148, 0]
click at [370, 201] on div "Radio" at bounding box center [402, 202] width 184 height 9
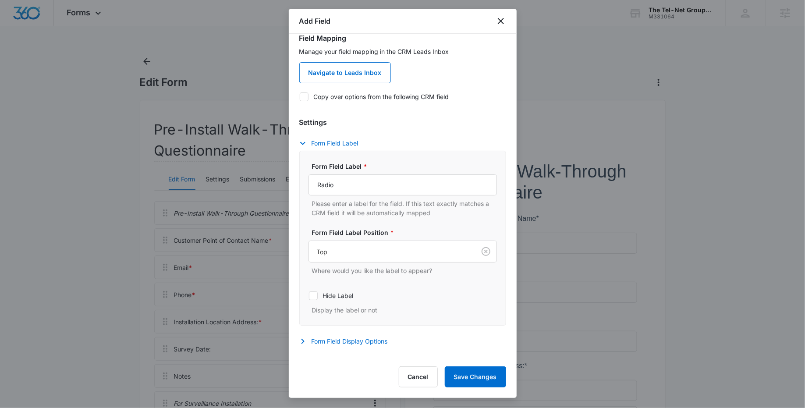
scroll to position [89, 0]
drag, startPoint x: 349, startPoint y: 181, endPoint x: 300, endPoint y: 180, distance: 48.3
click at [300, 180] on div "Form Field Label * Radio Please enter a label for the field. If this text exact…" at bounding box center [402, 236] width 207 height 175
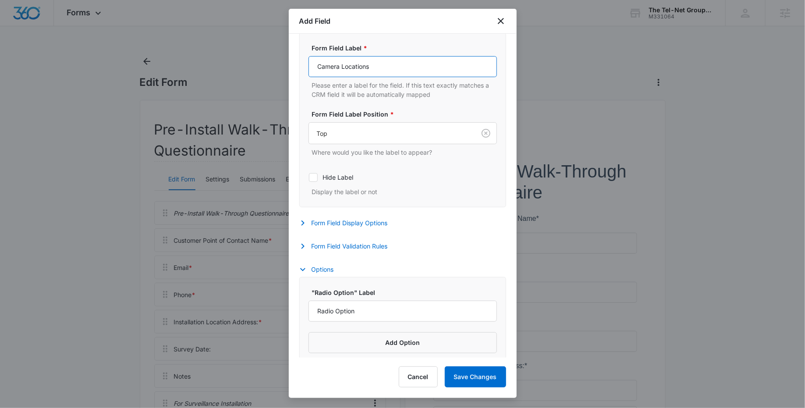
scroll to position [211, 0]
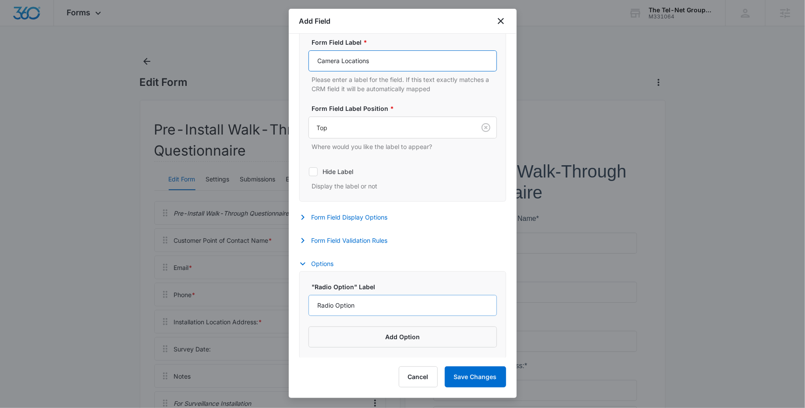
type input "Camera Locations"
drag, startPoint x: 365, startPoint y: 305, endPoint x: 296, endPoint y: 300, distance: 69.0
click at [296, 300] on div "Select field to begin At least one of the following primary fields are required…" at bounding box center [403, 196] width 228 height 324
type input "Indoor"
click at [366, 340] on button "Add Option" at bounding box center [403, 337] width 188 height 21
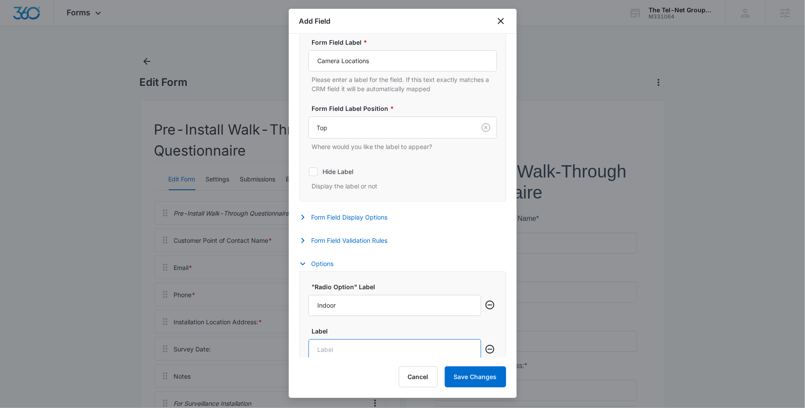
click at [349, 349] on input "Label" at bounding box center [395, 349] width 173 height 21
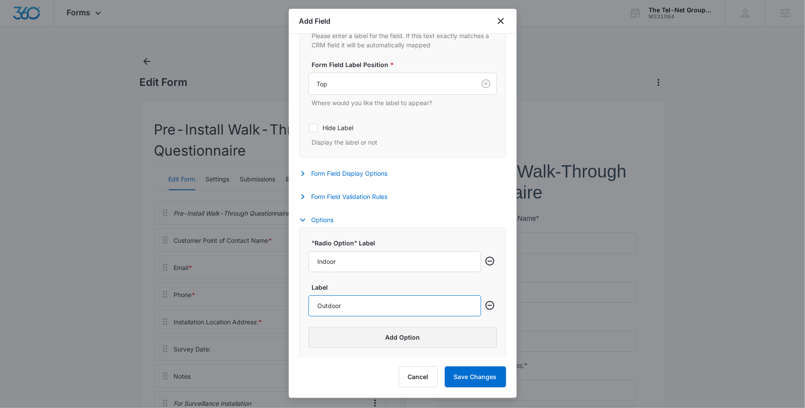
type input "Outdoor"
click at [383, 335] on button "Add Option" at bounding box center [403, 337] width 188 height 21
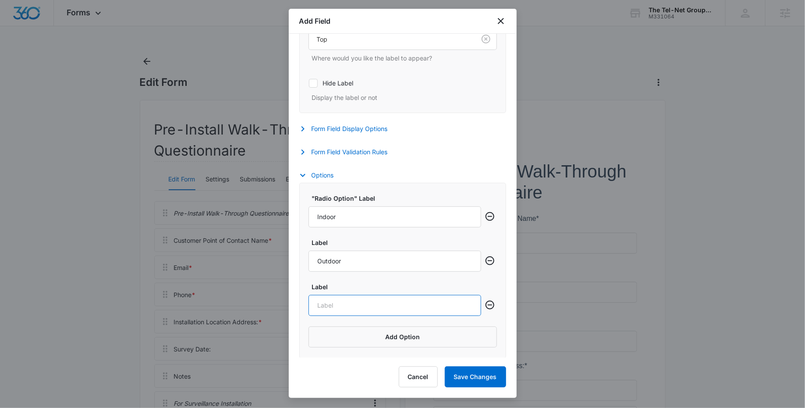
click at [343, 308] on input "Label" at bounding box center [395, 305] width 173 height 21
type input "Both"
click at [336, 150] on button "Form Field Validation Rules" at bounding box center [347, 152] width 97 height 11
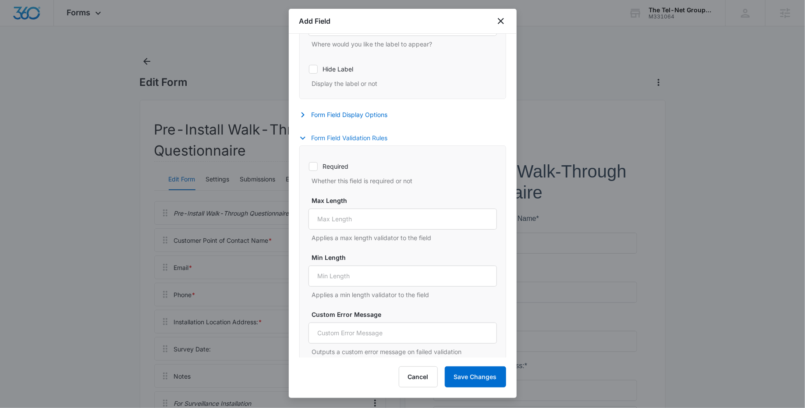
scroll to position [312, 0]
click at [327, 140] on button "Form Field Validation Rules" at bounding box center [347, 140] width 97 height 11
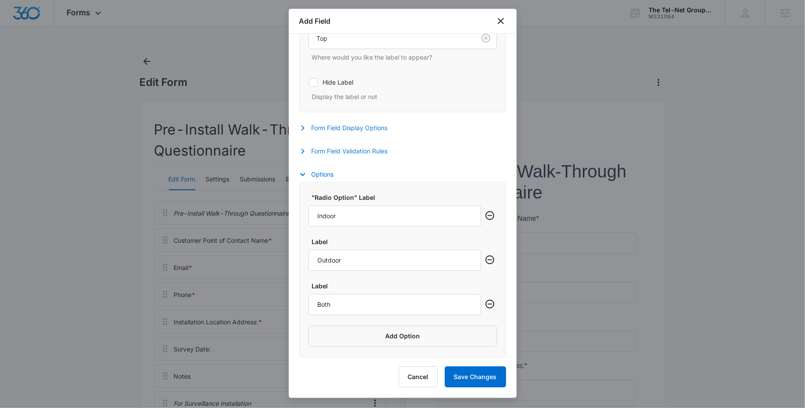
scroll to position [299, 0]
click at [337, 128] on button "Form Field Display Options" at bounding box center [347, 129] width 97 height 11
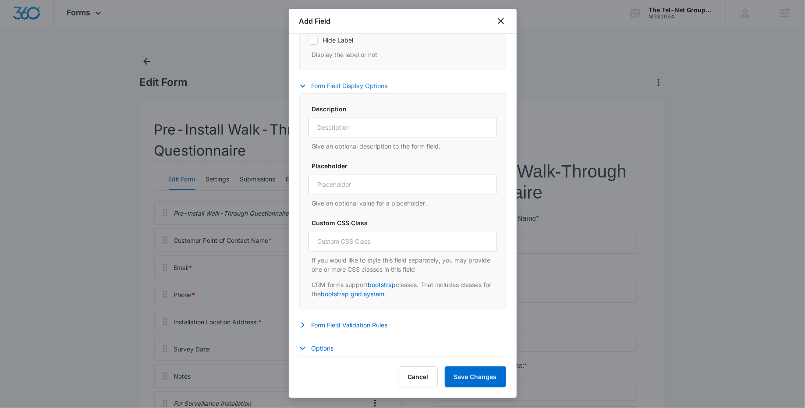
scroll to position [324, 0]
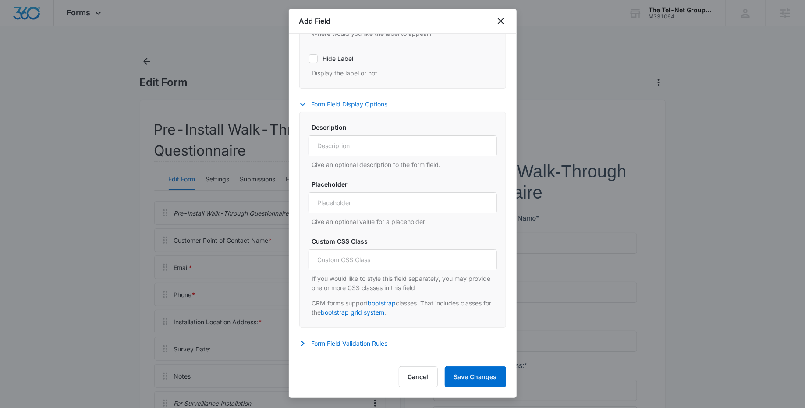
click at [346, 103] on button "Form Field Display Options" at bounding box center [347, 104] width 97 height 11
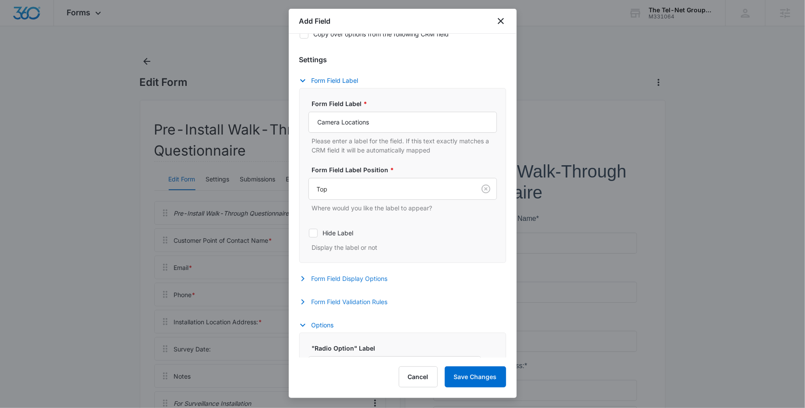
scroll to position [0, 0]
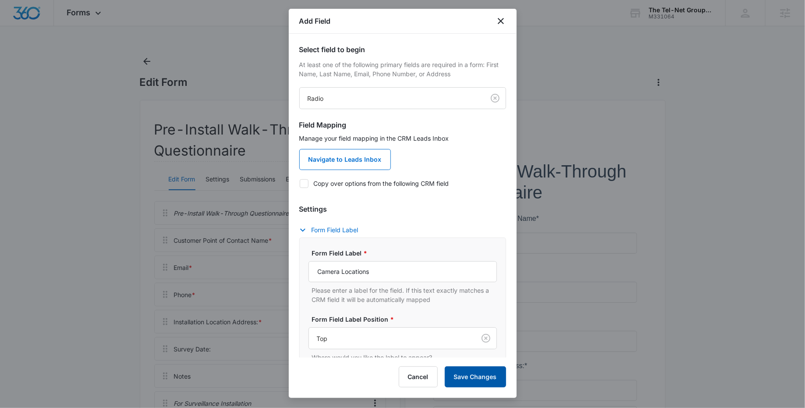
click at [472, 373] on button "Save Changes" at bounding box center [475, 376] width 61 height 21
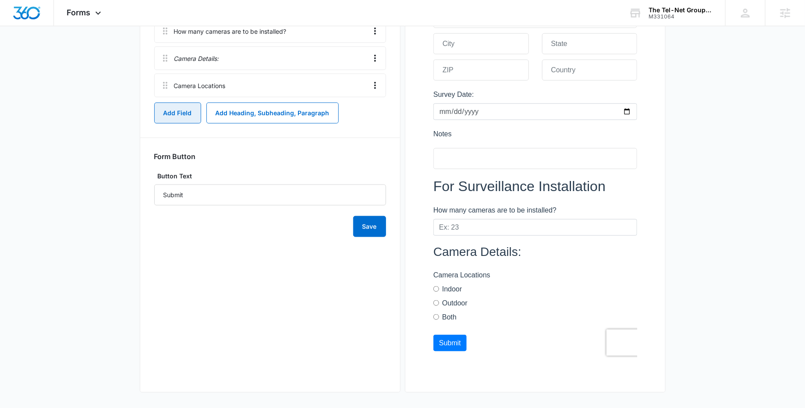
scroll to position [401, 0]
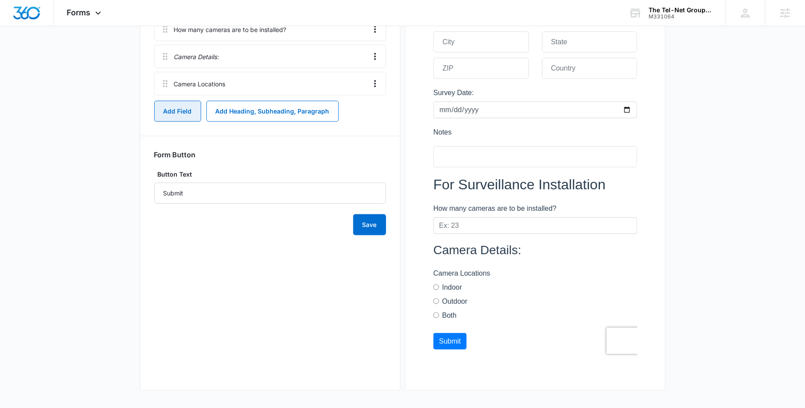
click at [180, 110] on button "Add Field" at bounding box center [177, 111] width 47 height 21
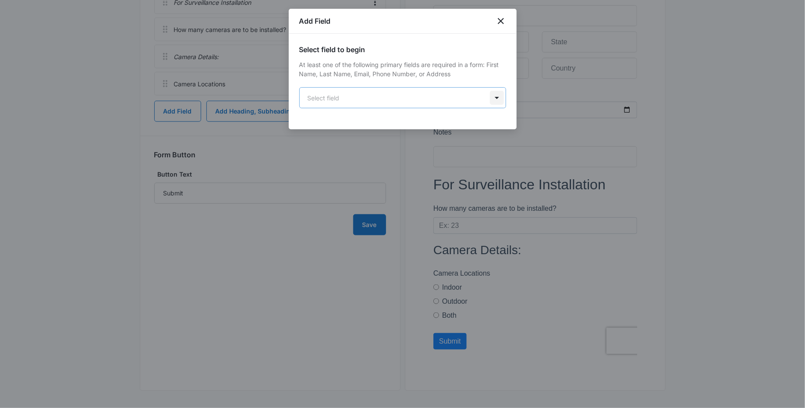
click at [493, 100] on body "Forms Apps Reputation Websites Forms CRM Email Social Payments POS Content Ads …" at bounding box center [402, 38] width 805 height 879
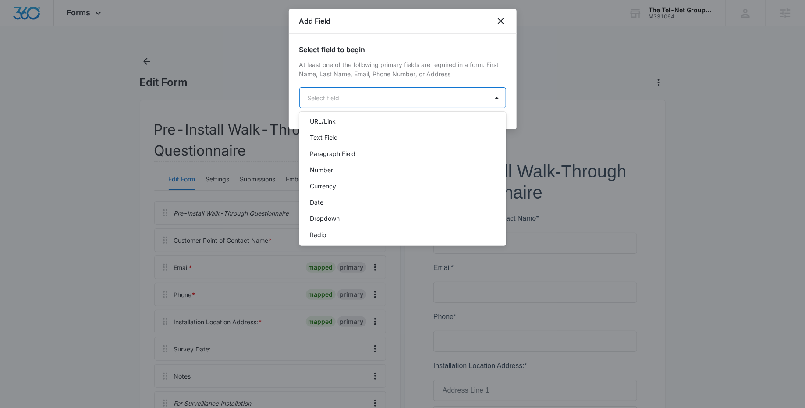
scroll to position [121, 0]
click at [379, 217] on div "Dropdown" at bounding box center [402, 213] width 184 height 9
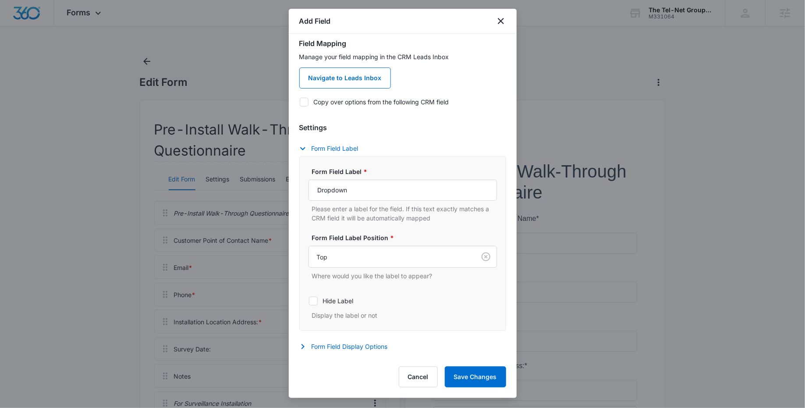
scroll to position [88, 0]
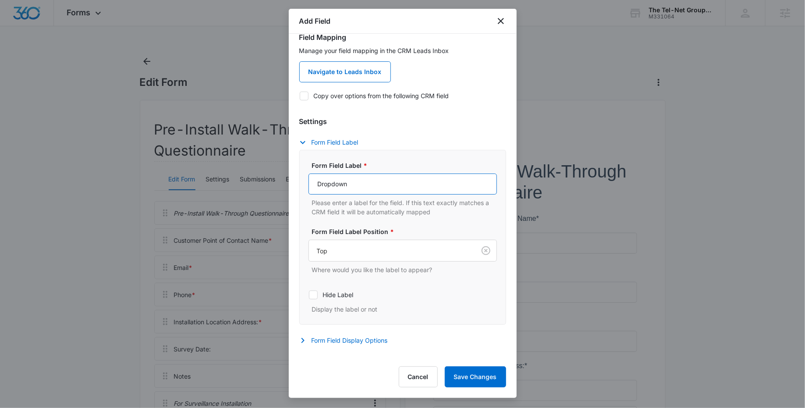
click at [363, 188] on input "Dropdown" at bounding box center [403, 184] width 188 height 21
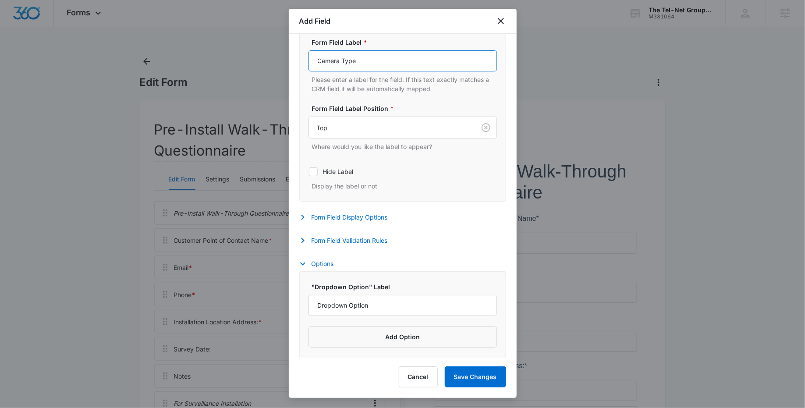
scroll to position [14, 0]
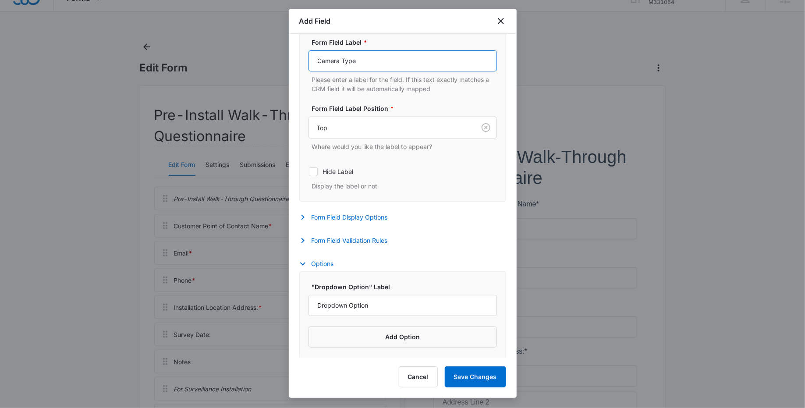
type input "Camera Type"
click at [374, 308] on input "Dropdown Option" at bounding box center [403, 305] width 188 height 21
type input "Dome"
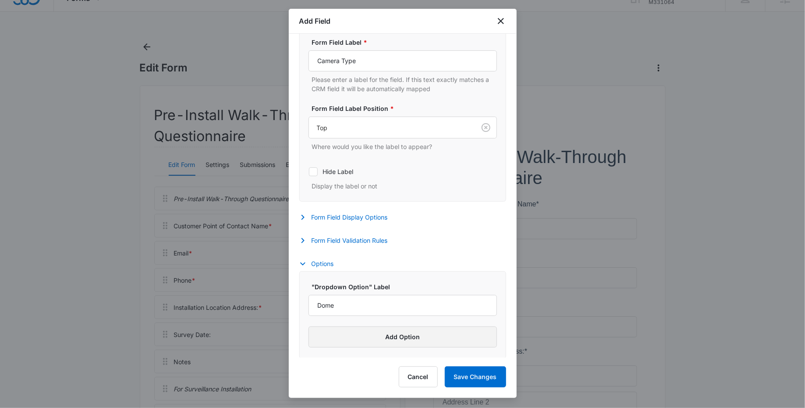
click at [402, 339] on button "Add Option" at bounding box center [403, 337] width 188 height 21
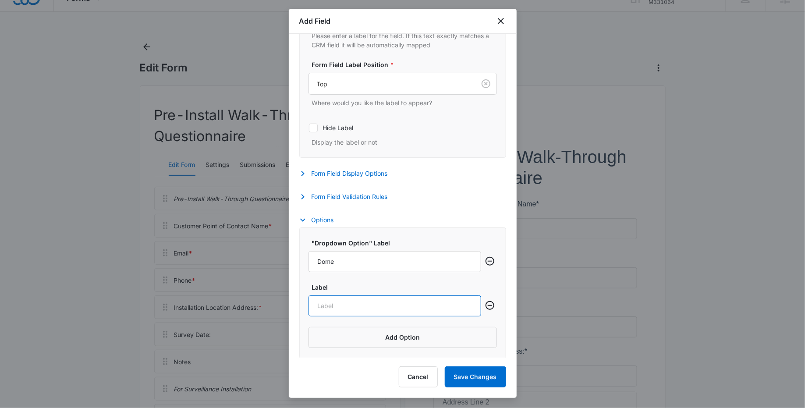
click at [352, 302] on input "Label" at bounding box center [395, 305] width 173 height 21
type input "Bullet"
click at [394, 338] on button "Add Option" at bounding box center [403, 337] width 188 height 21
click at [366, 344] on input "Label" at bounding box center [395, 350] width 173 height 21
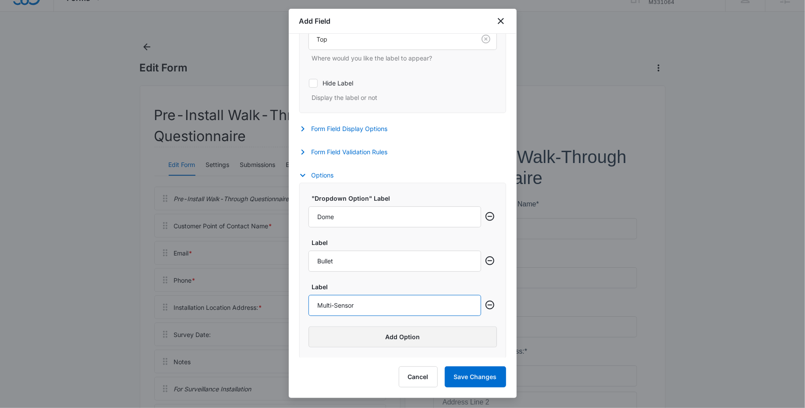
type input "Multi-Sensor"
click at [380, 338] on button "Add Option" at bounding box center [403, 337] width 188 height 21
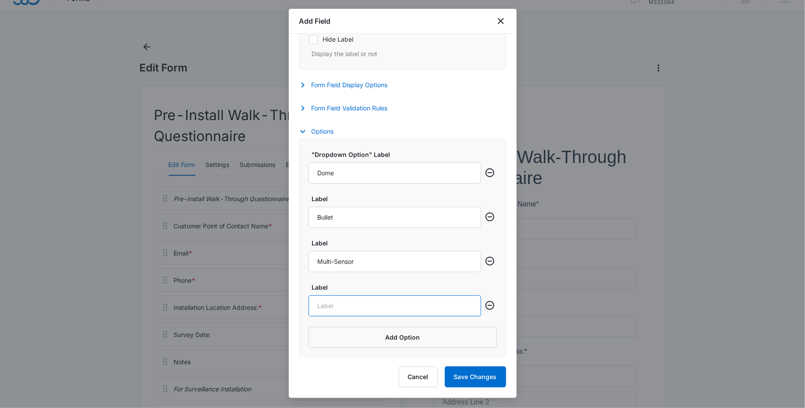
click at [344, 303] on input "Label" at bounding box center [395, 305] width 173 height 21
type input "Combination Variety"
click at [385, 330] on button "Add Option" at bounding box center [403, 337] width 188 height 21
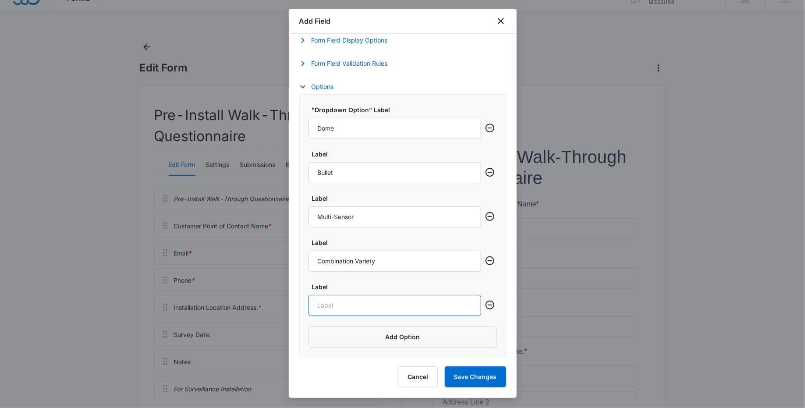
click at [344, 305] on input "Label" at bounding box center [395, 305] width 173 height 21
type input "Unknown"
click at [354, 261] on input "Combination Variety" at bounding box center [395, 261] width 173 height 21
type input "Combined Variety"
click at [480, 382] on button "Save Changes" at bounding box center [475, 376] width 61 height 21
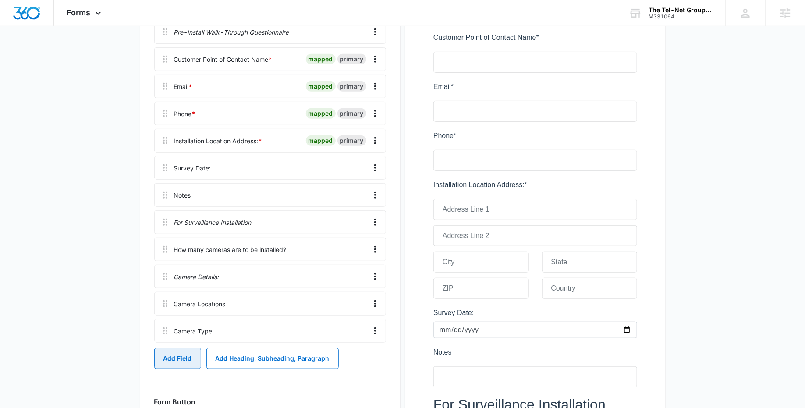
scroll to position [164, 0]
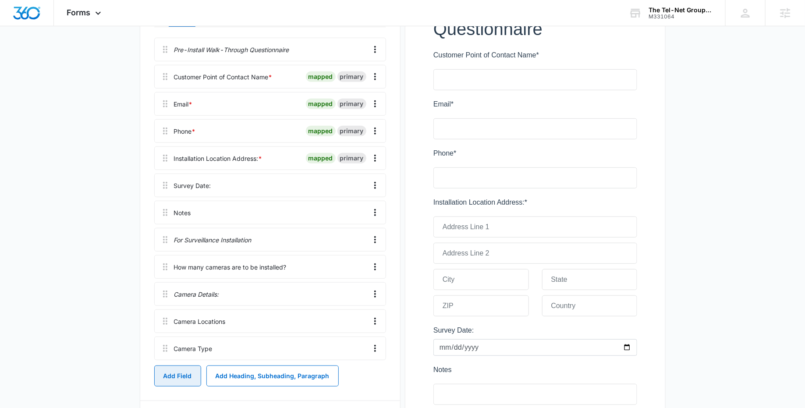
click at [187, 377] on button "Add Field" at bounding box center [177, 376] width 47 height 21
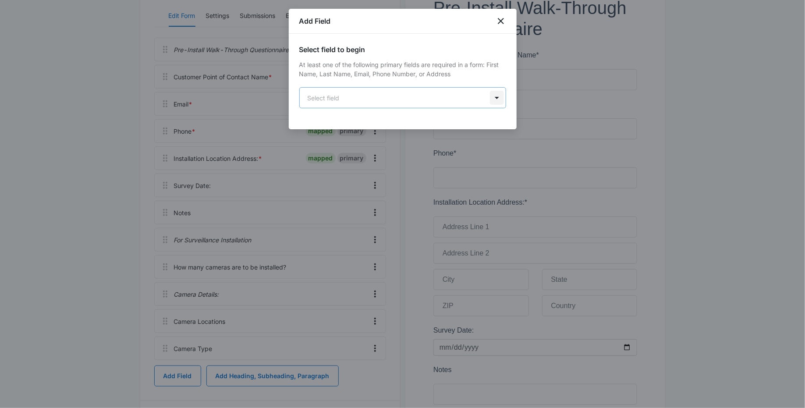
click at [492, 103] on body "Forms Apps Reputation Websites Forms CRM Email Social Payments POS Content Ads …" at bounding box center [402, 295] width 805 height 919
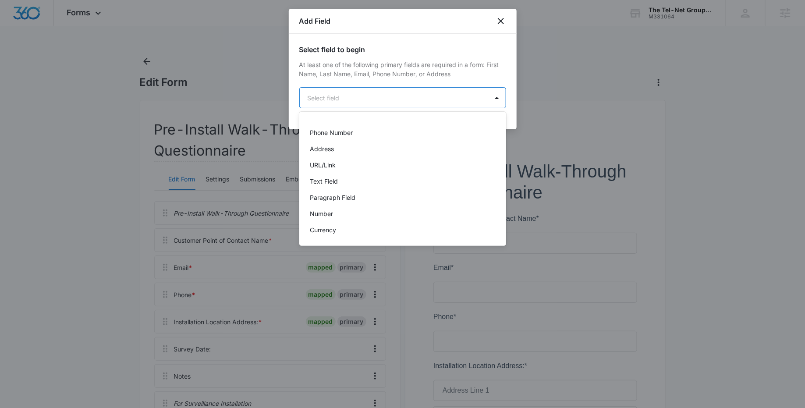
scroll to position [80, 0]
click at [389, 188] on div "Paragraph Field" at bounding box center [402, 189] width 184 height 9
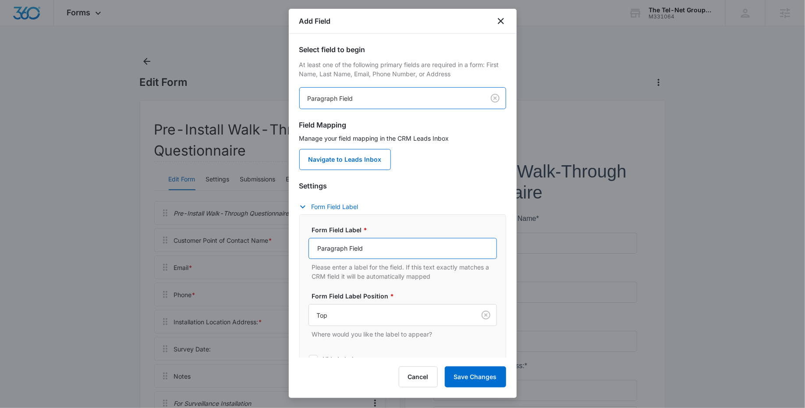
click at [385, 251] on input "Paragraph Field" at bounding box center [403, 248] width 188 height 21
paste input "General description of the site or suite?"
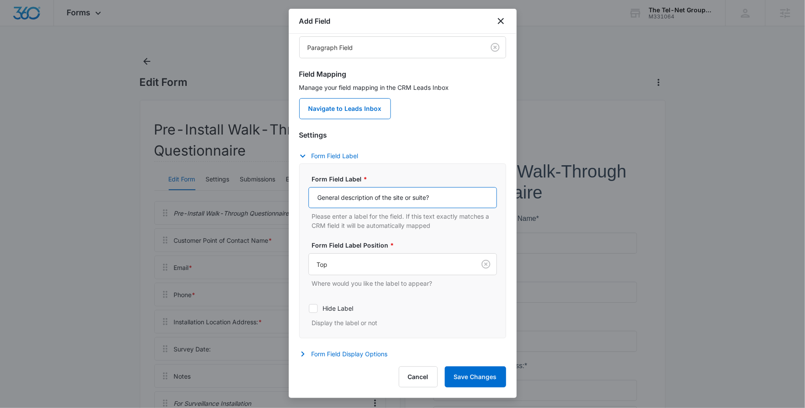
scroll to position [77, 0]
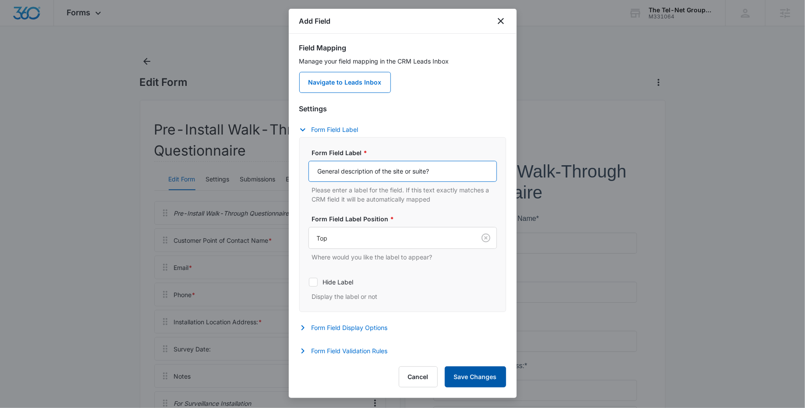
type input "General description of the site or suite?"
click at [477, 375] on button "Save Changes" at bounding box center [475, 376] width 61 height 21
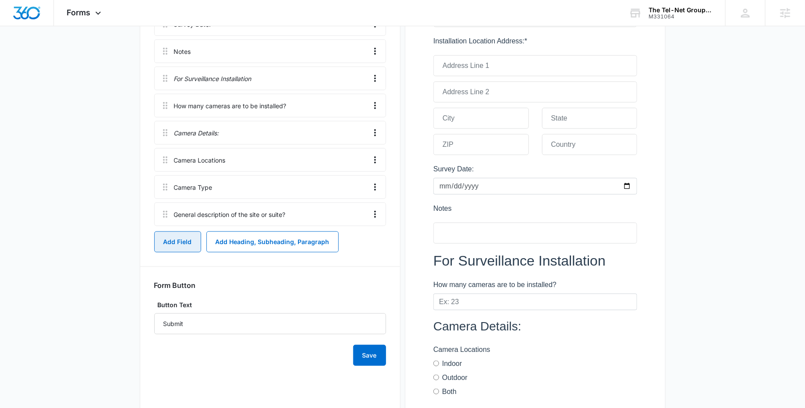
scroll to position [318, 0]
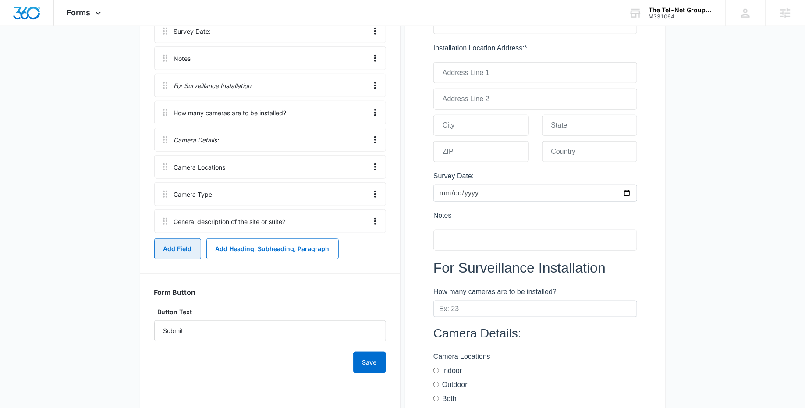
click at [175, 249] on button "Add Field" at bounding box center [177, 248] width 47 height 21
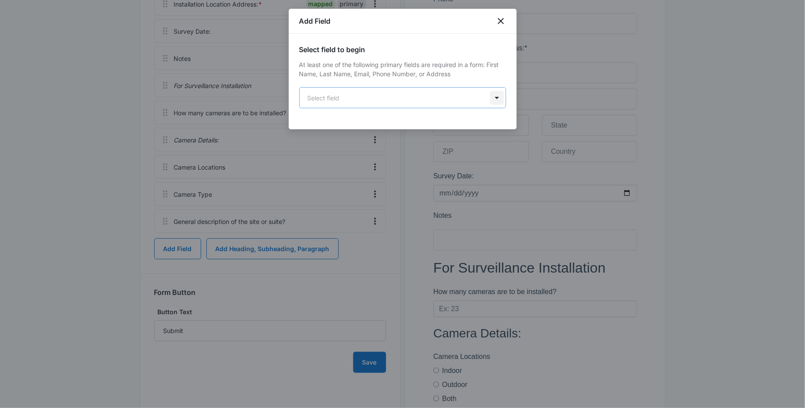
click at [495, 94] on body "Forms Apps Reputation Websites Forms CRM Email Social Payments POS Content Ads …" at bounding box center [402, 171] width 805 height 979
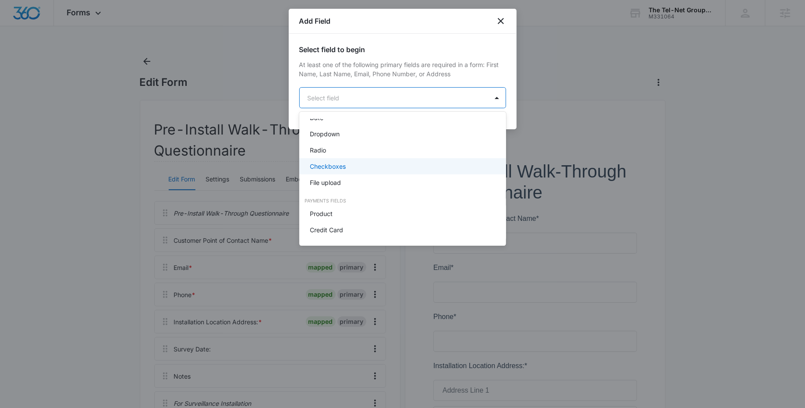
scroll to position [199, 0]
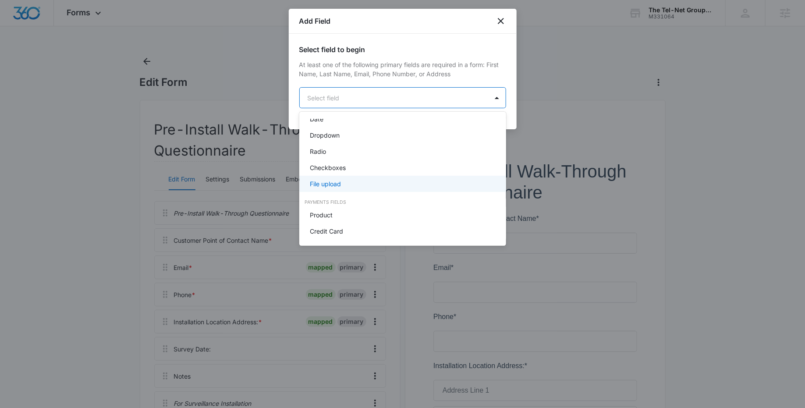
click at [414, 181] on div "File upload" at bounding box center [402, 183] width 184 height 9
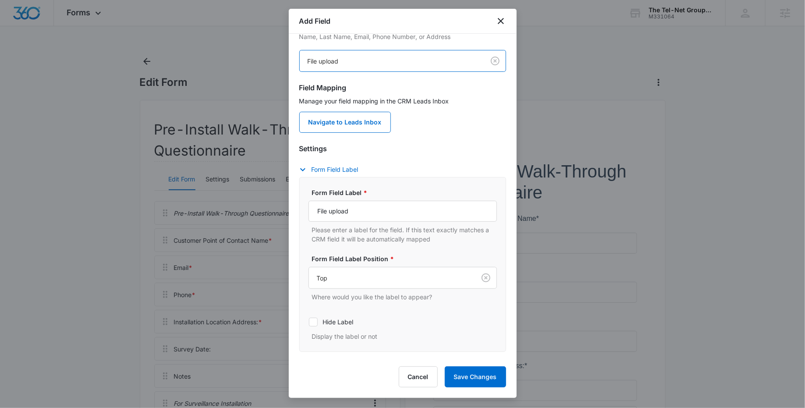
scroll to position [50, 0]
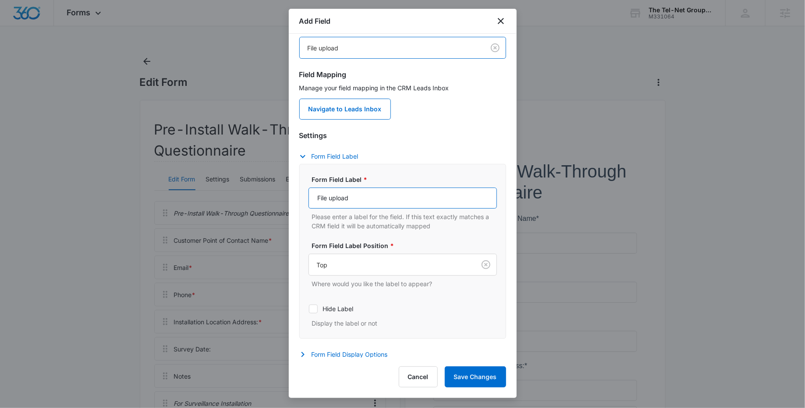
click at [364, 200] on input "File upload" at bounding box center [403, 198] width 188 height 21
paste input "Upload pictures here"
click at [342, 198] on input "Upload pictures here" at bounding box center [403, 198] width 188 height 21
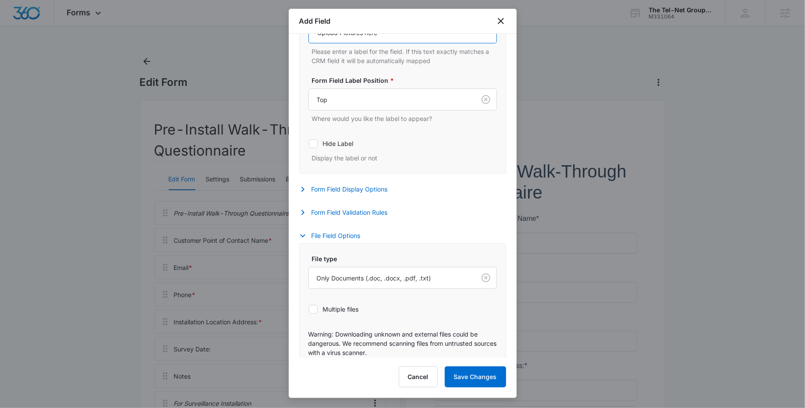
scroll to position [225, 0]
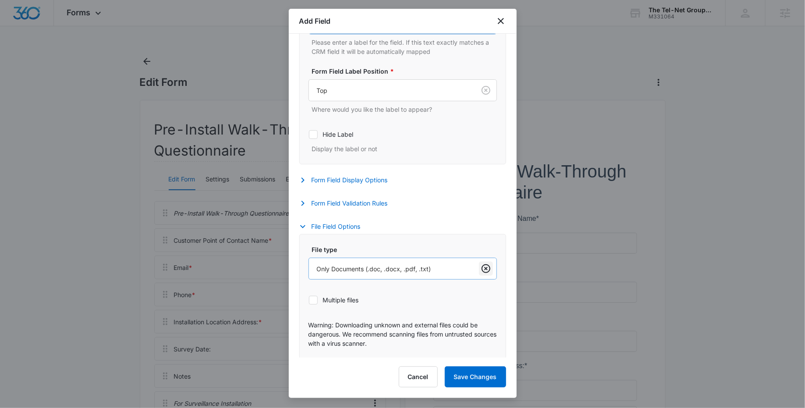
type input "Upload Pictures here"
click at [490, 269] on div at bounding box center [488, 269] width 14 height 14
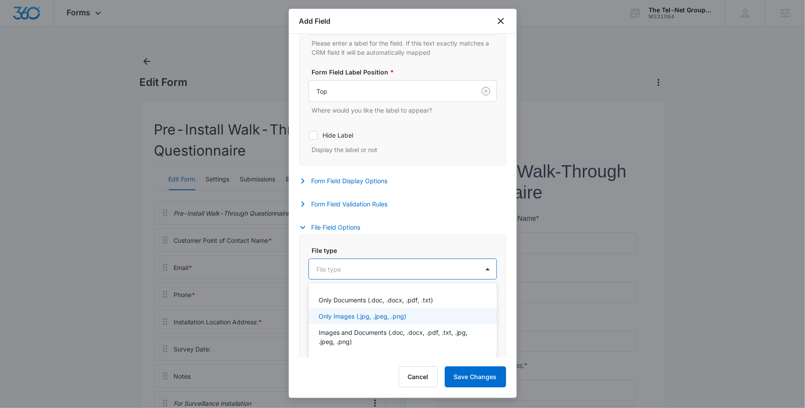
click at [423, 319] on div "Only Images (.jpg, .jpeg, .png)" at bounding box center [402, 316] width 166 height 9
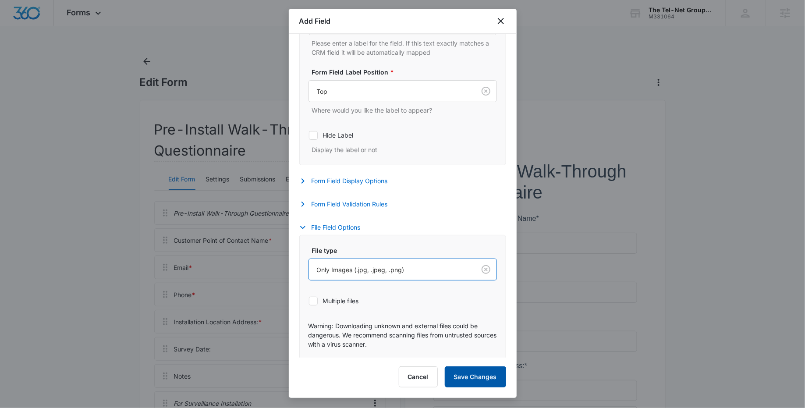
click at [478, 378] on button "Save Changes" at bounding box center [475, 376] width 61 height 21
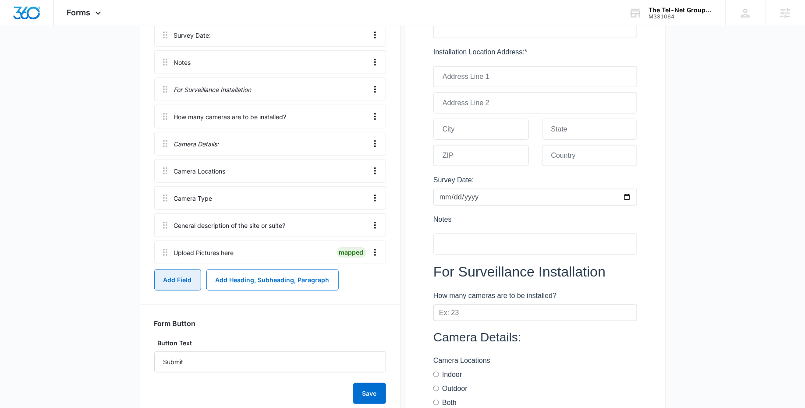
scroll to position [341, 0]
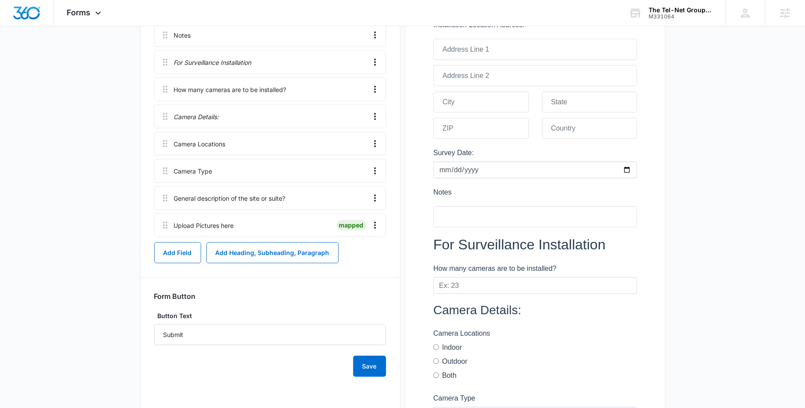
click at [400, 226] on div "Pre-Install Walk-Through Questionnaire Edit Form Settings Submissions Embed Des…" at bounding box center [270, 203] width 261 height 889
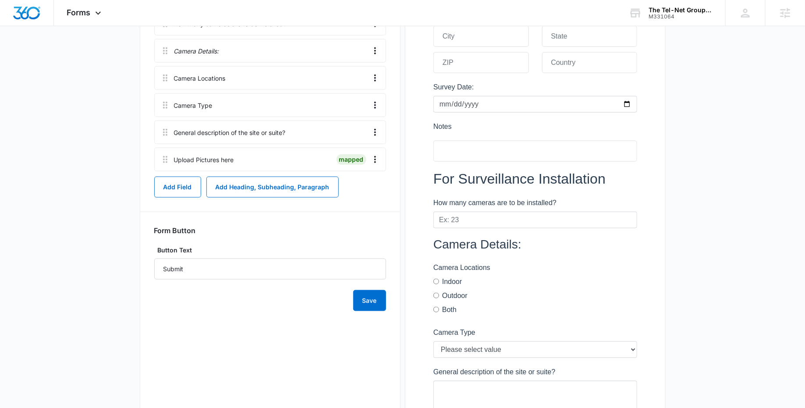
scroll to position [401, 0]
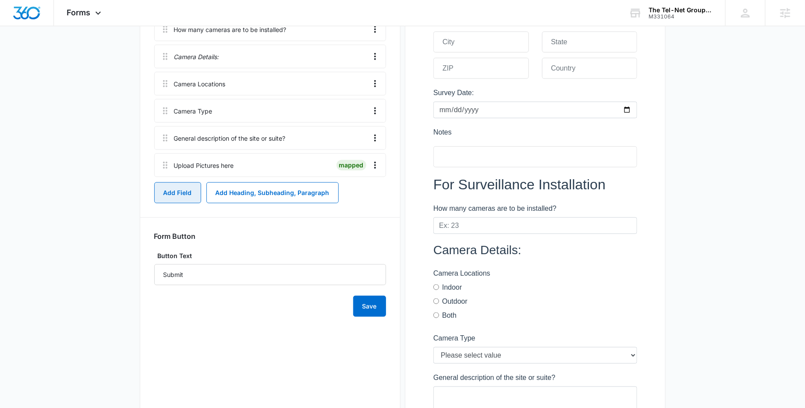
click at [168, 194] on button "Add Field" at bounding box center [177, 192] width 47 height 21
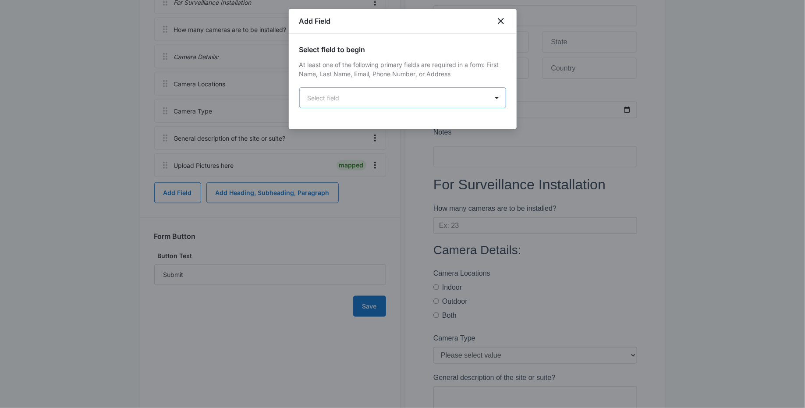
click at [488, 98] on body "Forms Apps Reputation Websites Forms CRM Email Social Payments POS Content Ads …" at bounding box center [402, 137] width 805 height 1076
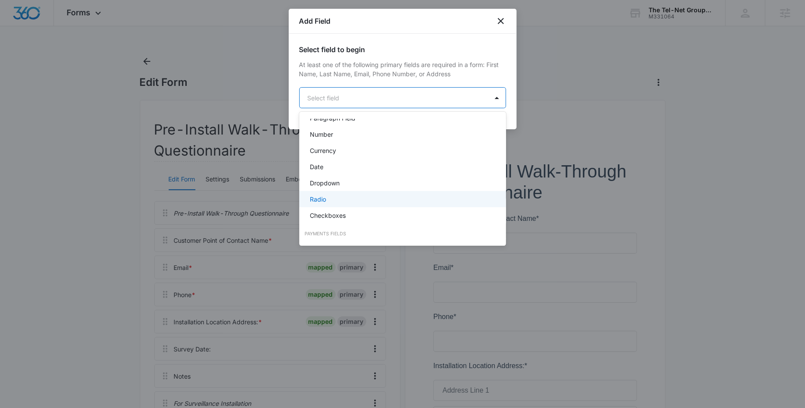
scroll to position [167, 0]
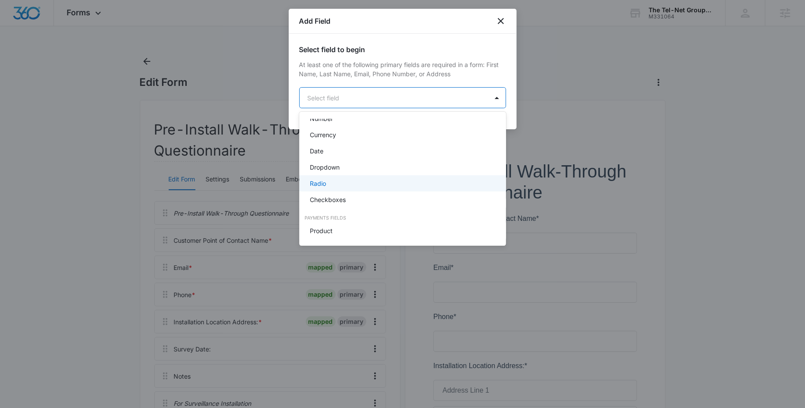
click at [416, 188] on div "Radio" at bounding box center [402, 183] width 207 height 16
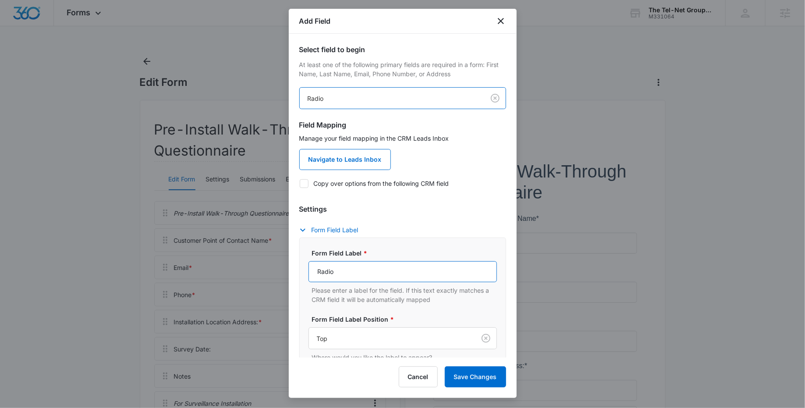
click at [360, 273] on input "Radio" at bounding box center [403, 271] width 188 height 21
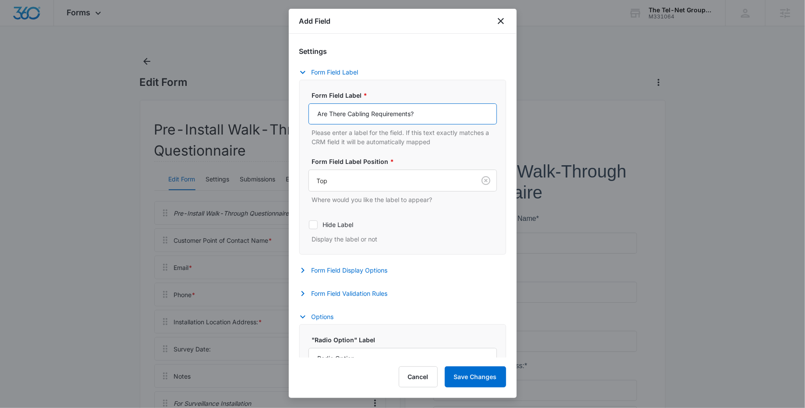
scroll to position [211, 0]
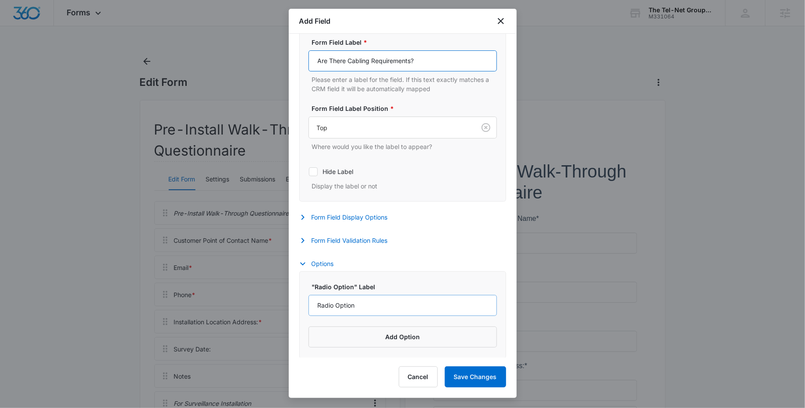
type input "Are There Cabling Requirements?"
click at [368, 306] on input "Radio Option" at bounding box center [403, 305] width 188 height 21
type input "Yes"
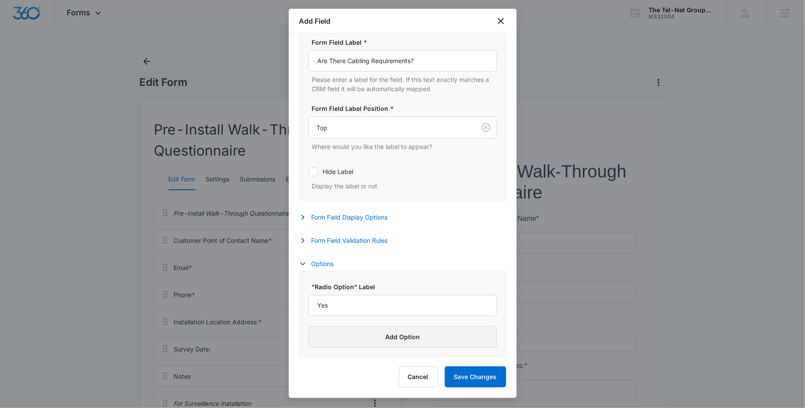
click at [401, 333] on button "Add Option" at bounding box center [403, 337] width 188 height 21
click at [359, 348] on input "Label" at bounding box center [395, 349] width 173 height 21
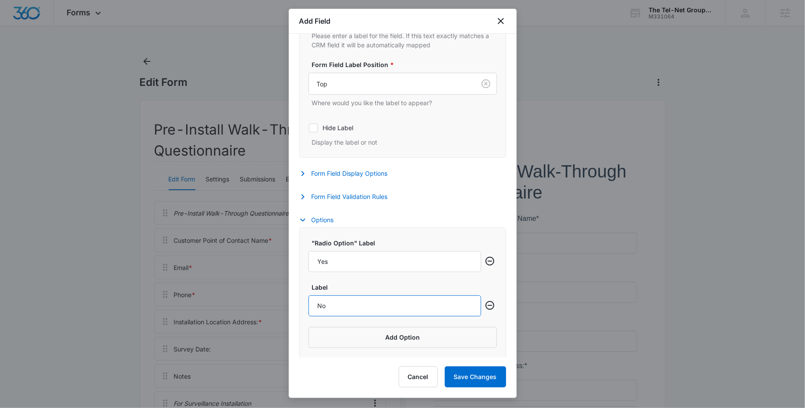
type input "No"
click at [485, 377] on button "Save Changes" at bounding box center [475, 376] width 61 height 21
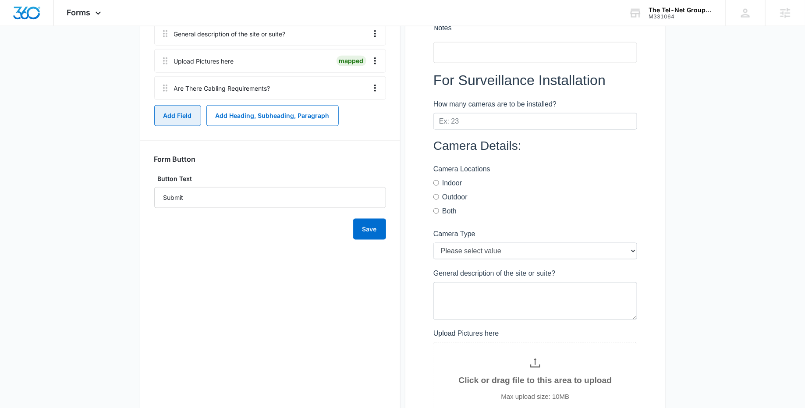
scroll to position [486, 0]
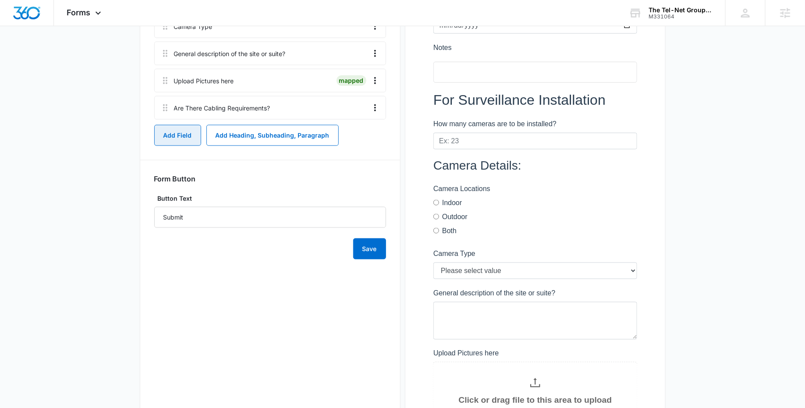
click at [176, 135] on button "Add Field" at bounding box center [177, 135] width 47 height 21
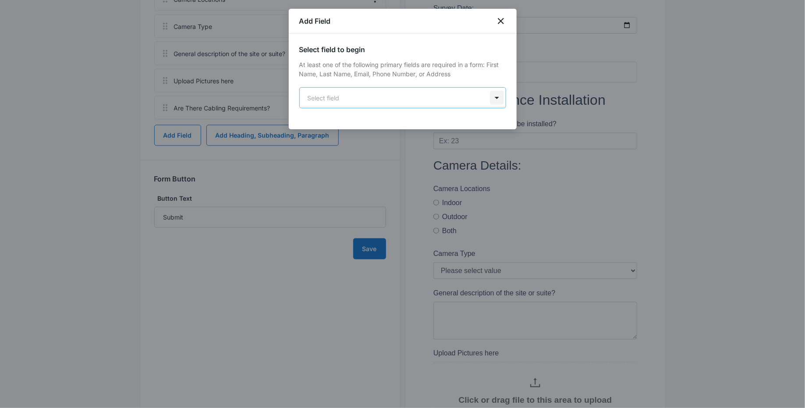
click at [493, 102] on body "Forms Apps Reputation Websites Forms CRM Email Social Payments POS Content Ads …" at bounding box center [402, 77] width 805 height 1127
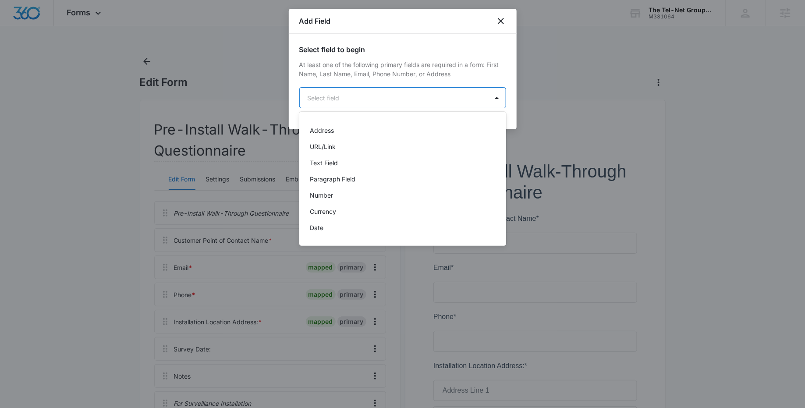
scroll to position [93, 0]
click at [411, 178] on div "Paragraph Field" at bounding box center [402, 176] width 184 height 9
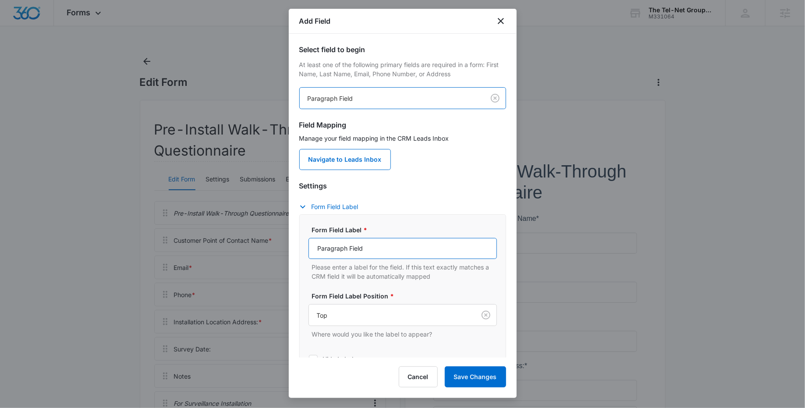
click at [403, 248] on input "Paragraph Field" at bounding box center [403, 248] width 188 height 21
paste input "If yes, what are the cabling requirements?"
click at [326, 247] on input "If yes, what are the cabling requirements?" at bounding box center [403, 248] width 188 height 21
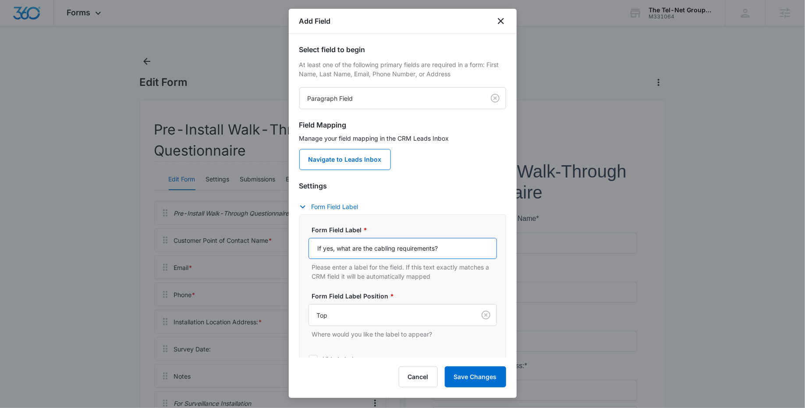
click at [326, 247] on input "If yes, what are the cabling requirements?" at bounding box center [403, 248] width 188 height 21
click at [345, 248] on input "If "Yes", what are the cabling requirements?" at bounding box center [403, 248] width 188 height 21
type input "If "Yes", What are the Cabling Requirements?"
click at [477, 373] on button "Save Changes" at bounding box center [475, 376] width 61 height 21
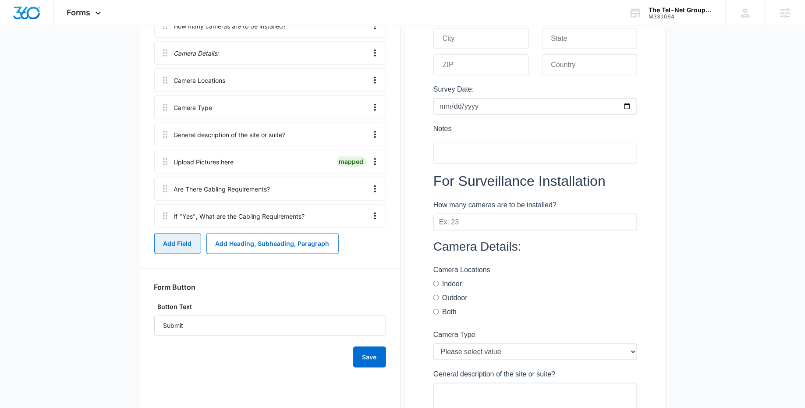
scroll to position [387, 0]
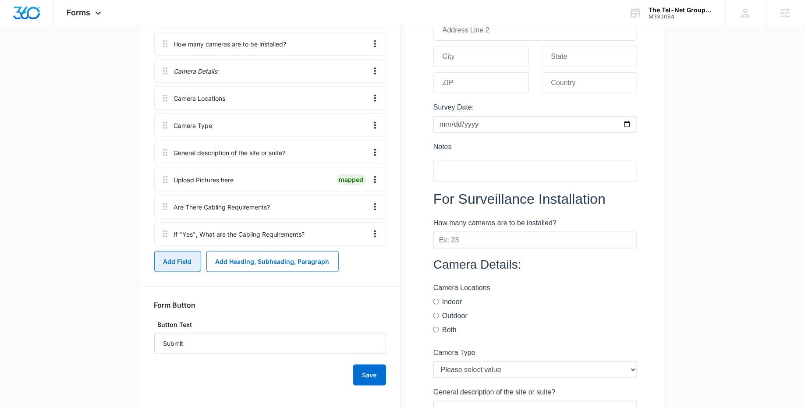
click at [176, 265] on button "Add Field" at bounding box center [177, 261] width 47 height 21
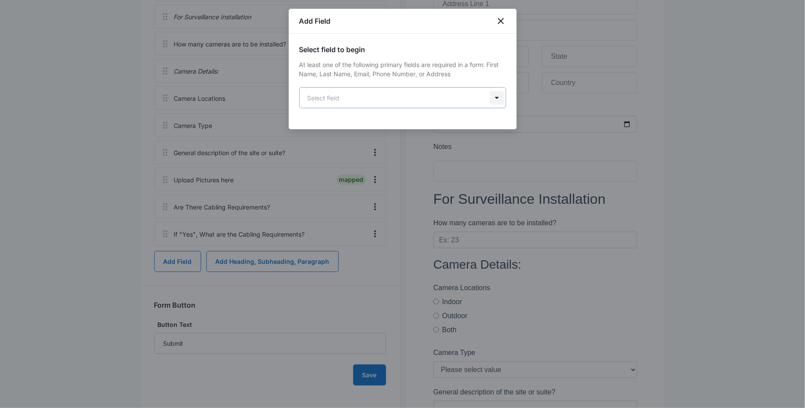
click at [501, 100] on body "Forms Apps Reputation Websites Forms CRM Email Social Payments POS Content Ads …" at bounding box center [402, 206] width 805 height 1187
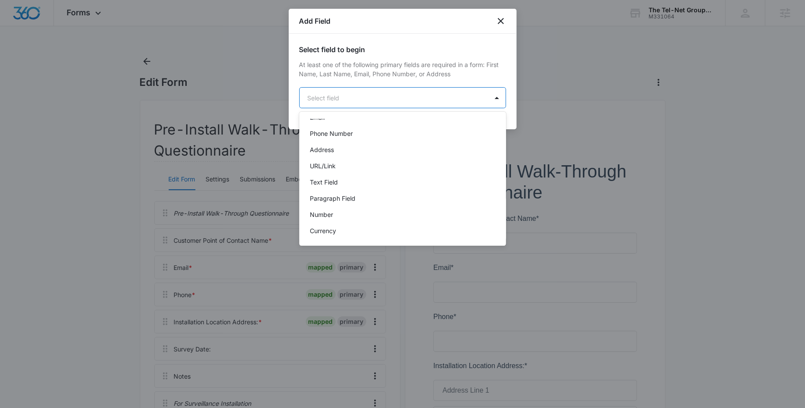
scroll to position [84, 0]
click at [391, 168] on div "Text Field" at bounding box center [402, 169] width 184 height 9
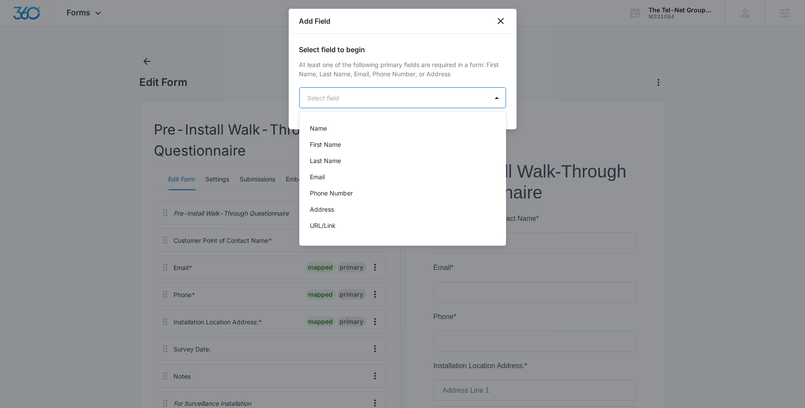
scroll to position [0, 0]
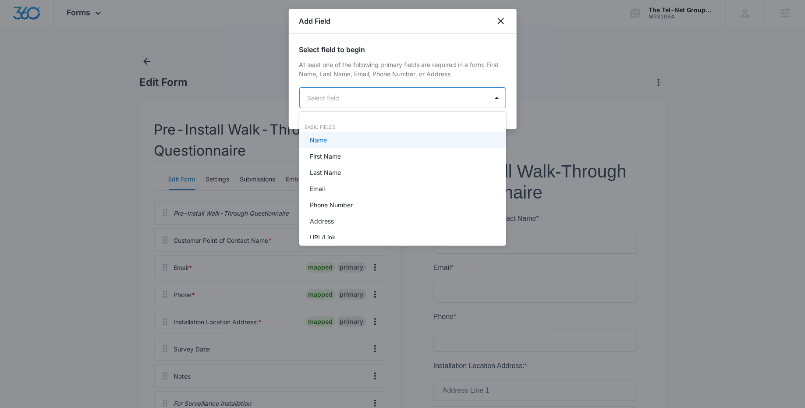
click at [357, 142] on div "Name" at bounding box center [402, 139] width 184 height 9
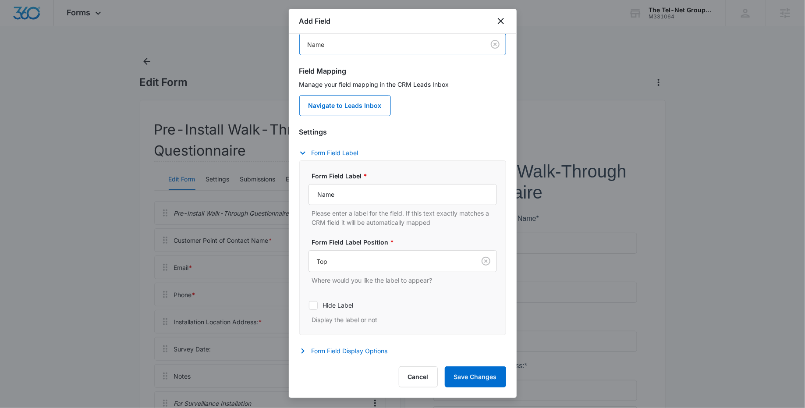
scroll to position [59, 0]
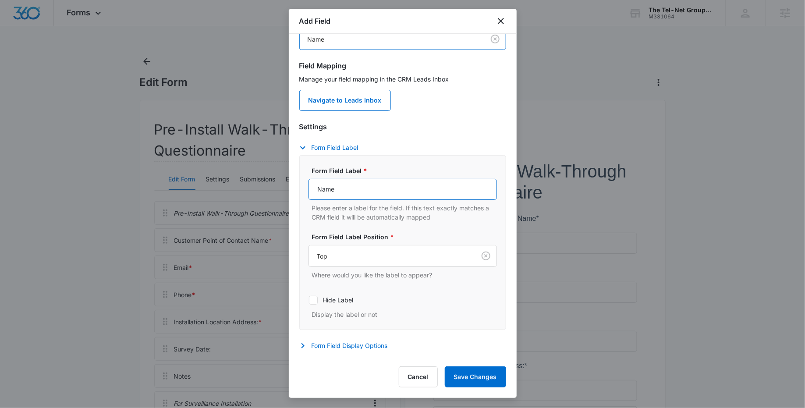
click at [345, 193] on input "Name" at bounding box center [403, 189] width 188 height 21
paste input "Who is responsible?"
click at [327, 188] on input "NameWho is responsible?" at bounding box center [403, 189] width 188 height 21
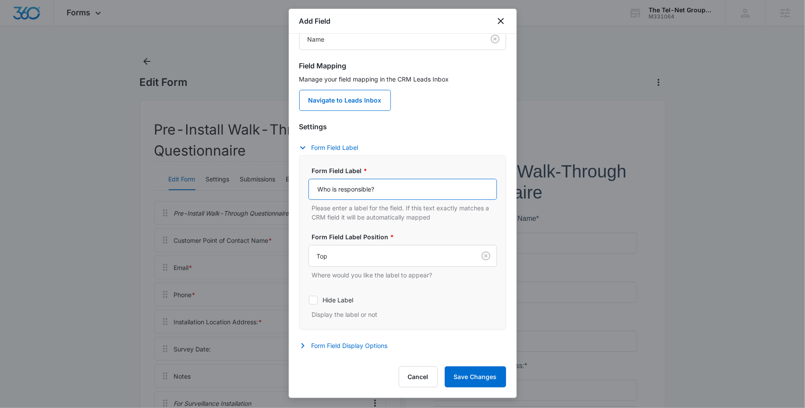
scroll to position [77, 0]
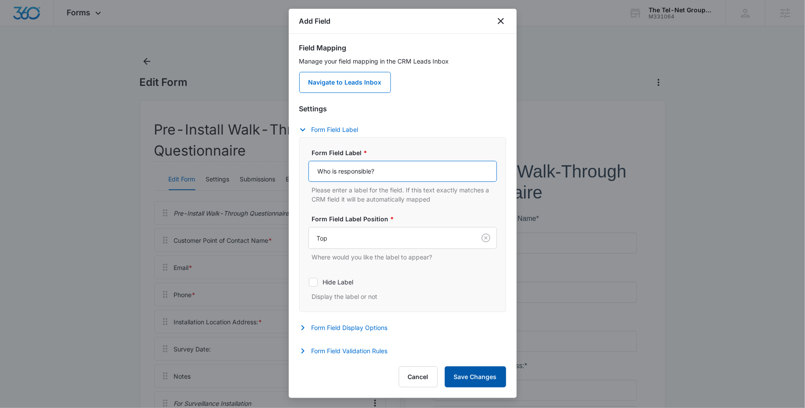
type input "Who is responsible?"
click at [469, 373] on button "Save Changes" at bounding box center [475, 376] width 61 height 21
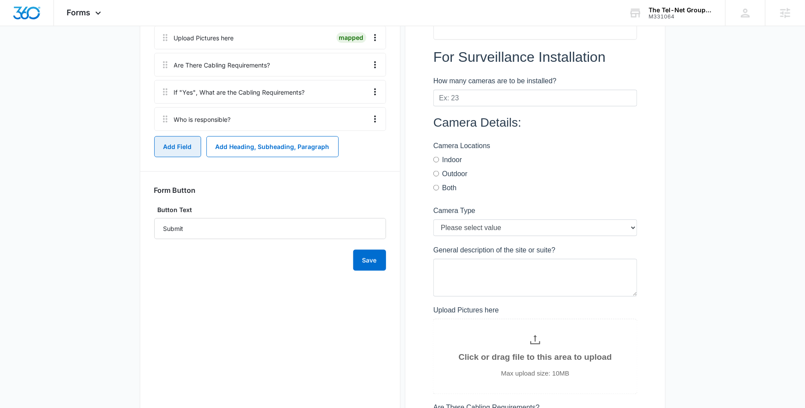
scroll to position [513, 0]
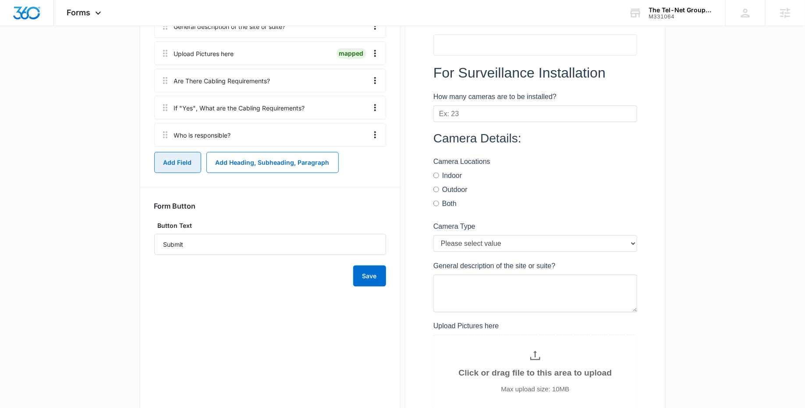
click at [166, 159] on button "Add Field" at bounding box center [177, 162] width 47 height 21
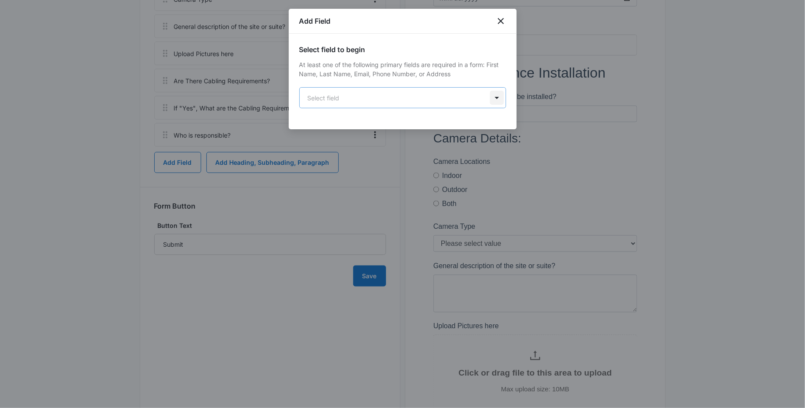
click at [496, 103] on body "Forms Apps Reputation Websites Forms CRM Email Social Payments POS Content Ads …" at bounding box center [402, 105] width 805 height 1236
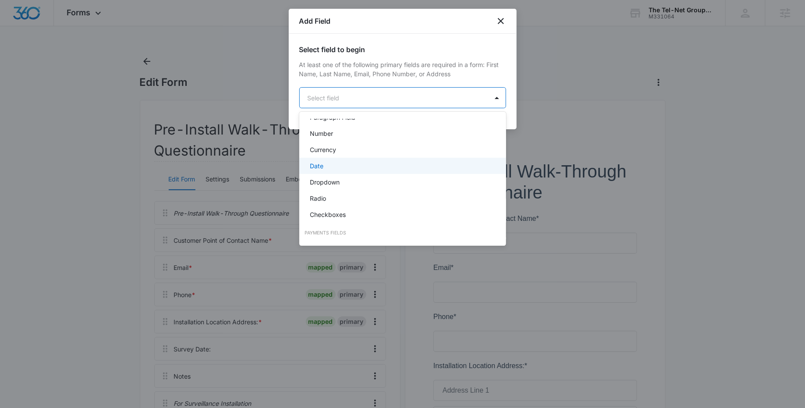
scroll to position [145, 0]
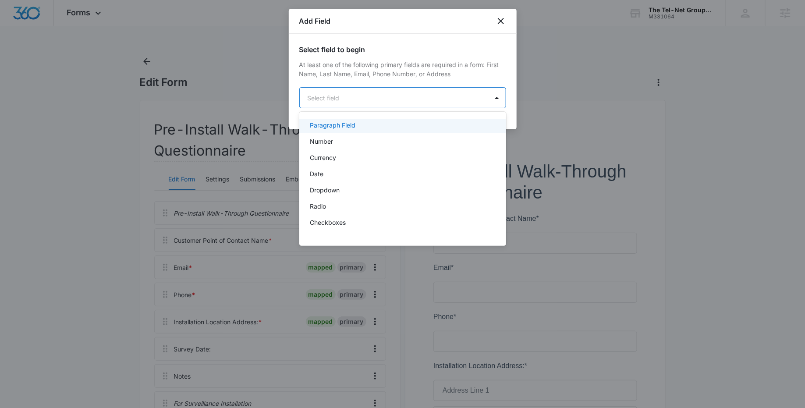
click at [405, 120] on div "Paragraph Field" at bounding box center [402, 125] width 207 height 16
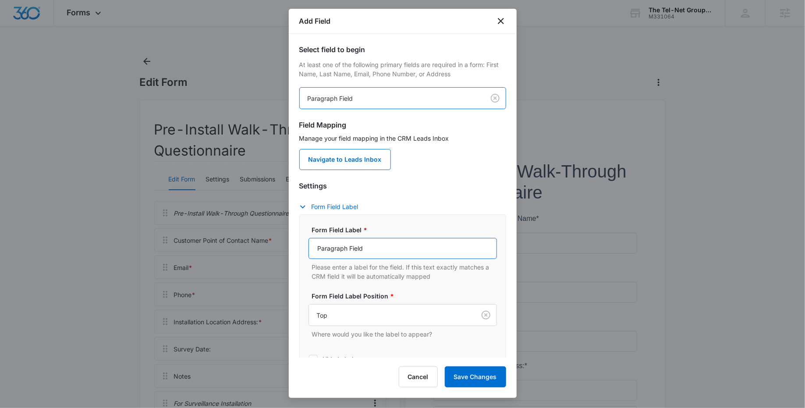
click at [373, 252] on input "Paragraph Field" at bounding box center [403, 248] width 188 height 21
paste input "Any obstructions to be noted or special equipment required?"
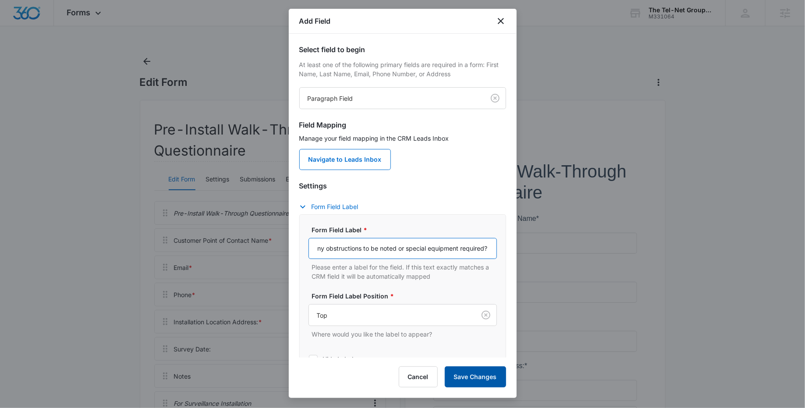
type input "Any obstructions to be noted or special equipment required?"
click at [487, 382] on button "Save Changes" at bounding box center [475, 376] width 61 height 21
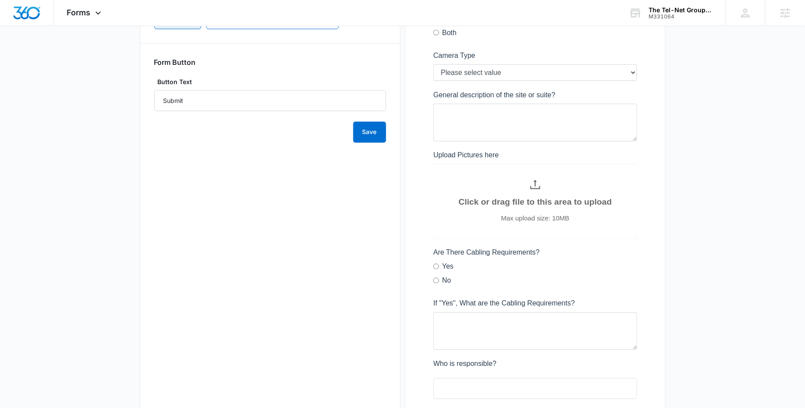
scroll to position [684, 0]
click at [367, 135] on button "Save" at bounding box center [369, 131] width 33 height 21
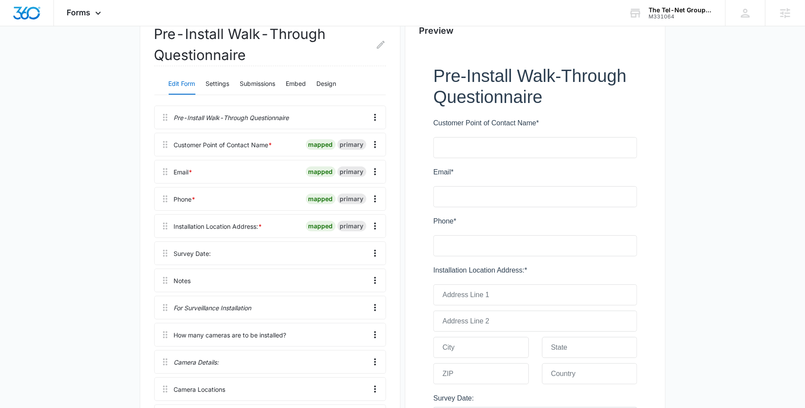
scroll to position [0, 0]
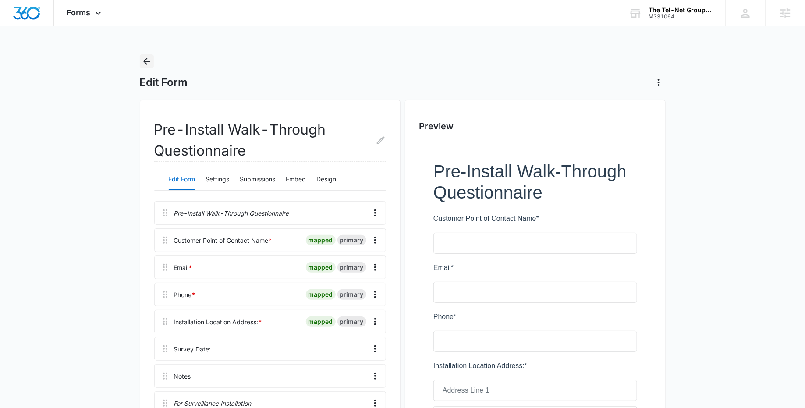
click at [146, 58] on icon "Back" at bounding box center [147, 61] width 11 height 11
